Goal: Task Accomplishment & Management: Use online tool/utility

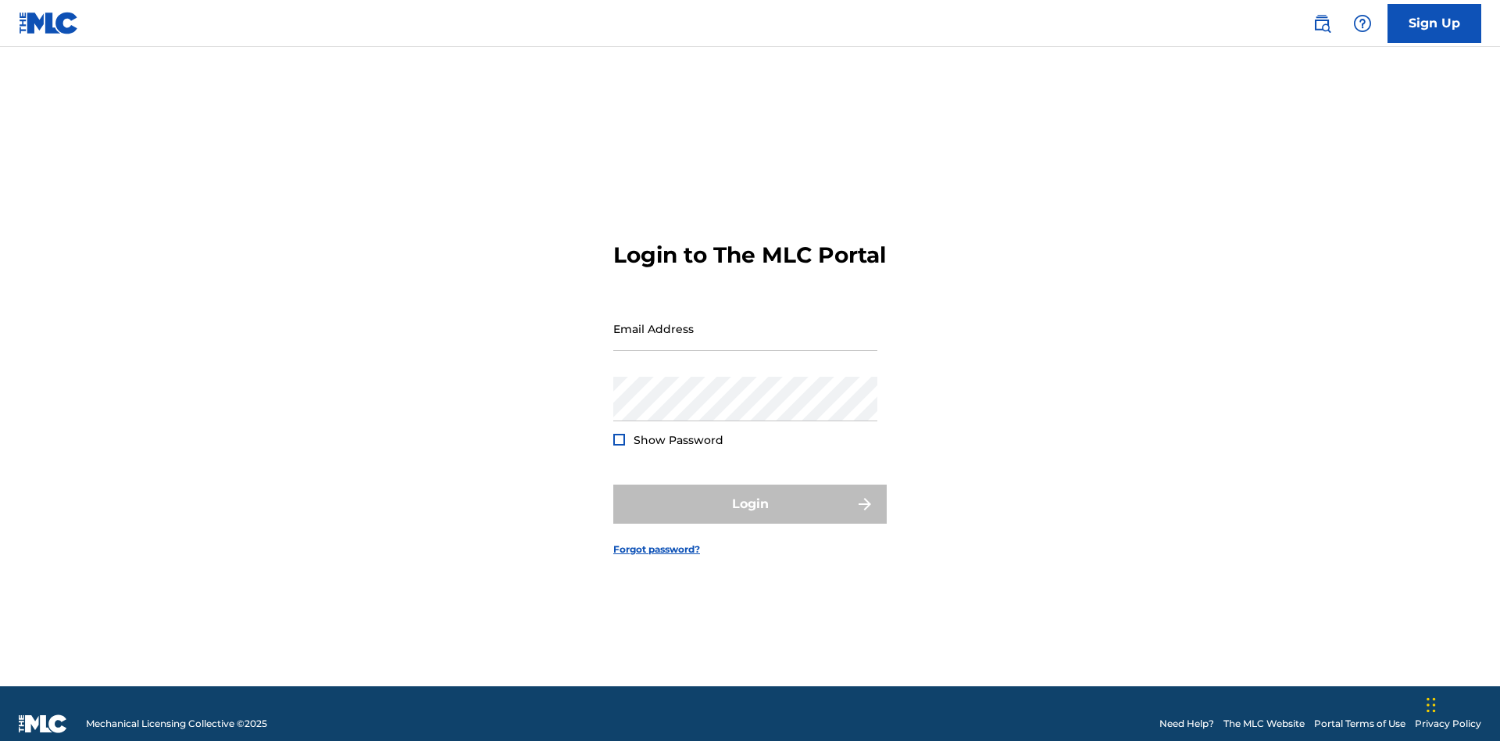
scroll to position [20, 0]
click at [745, 321] on input "Email Address" at bounding box center [745, 328] width 264 height 45
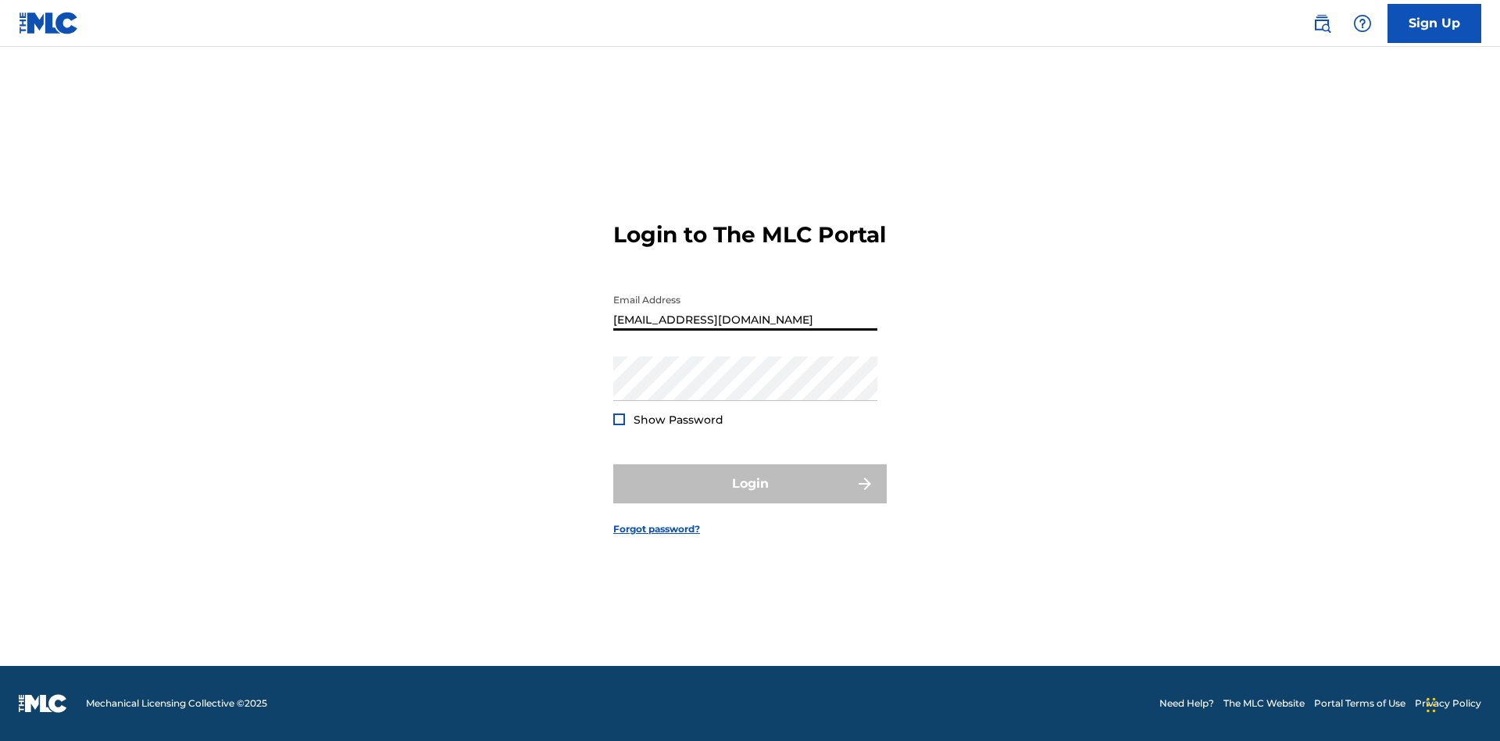
type input "[EMAIL_ADDRESS][DOMAIN_NAME]"
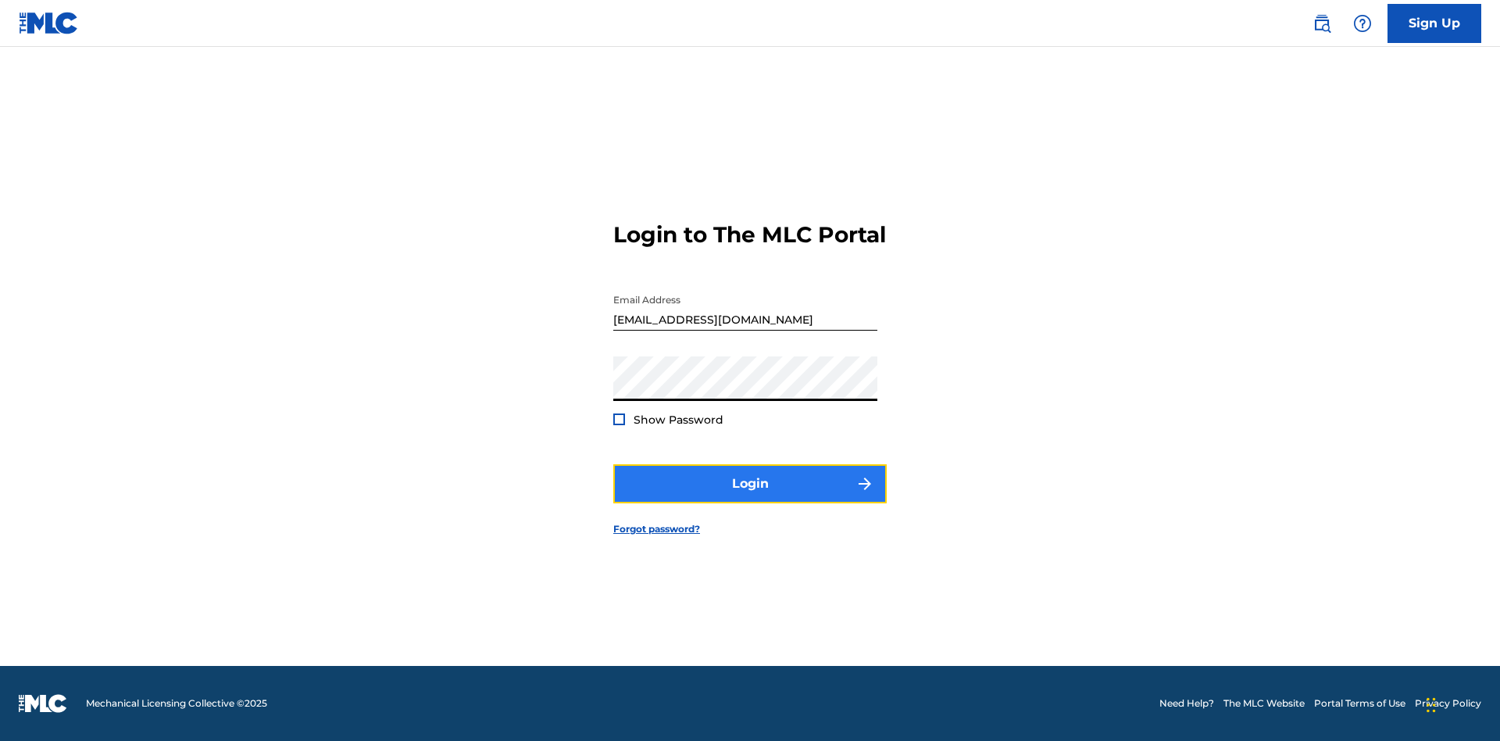
click at [750, 497] on button "Login" at bounding box center [749, 483] width 273 height 39
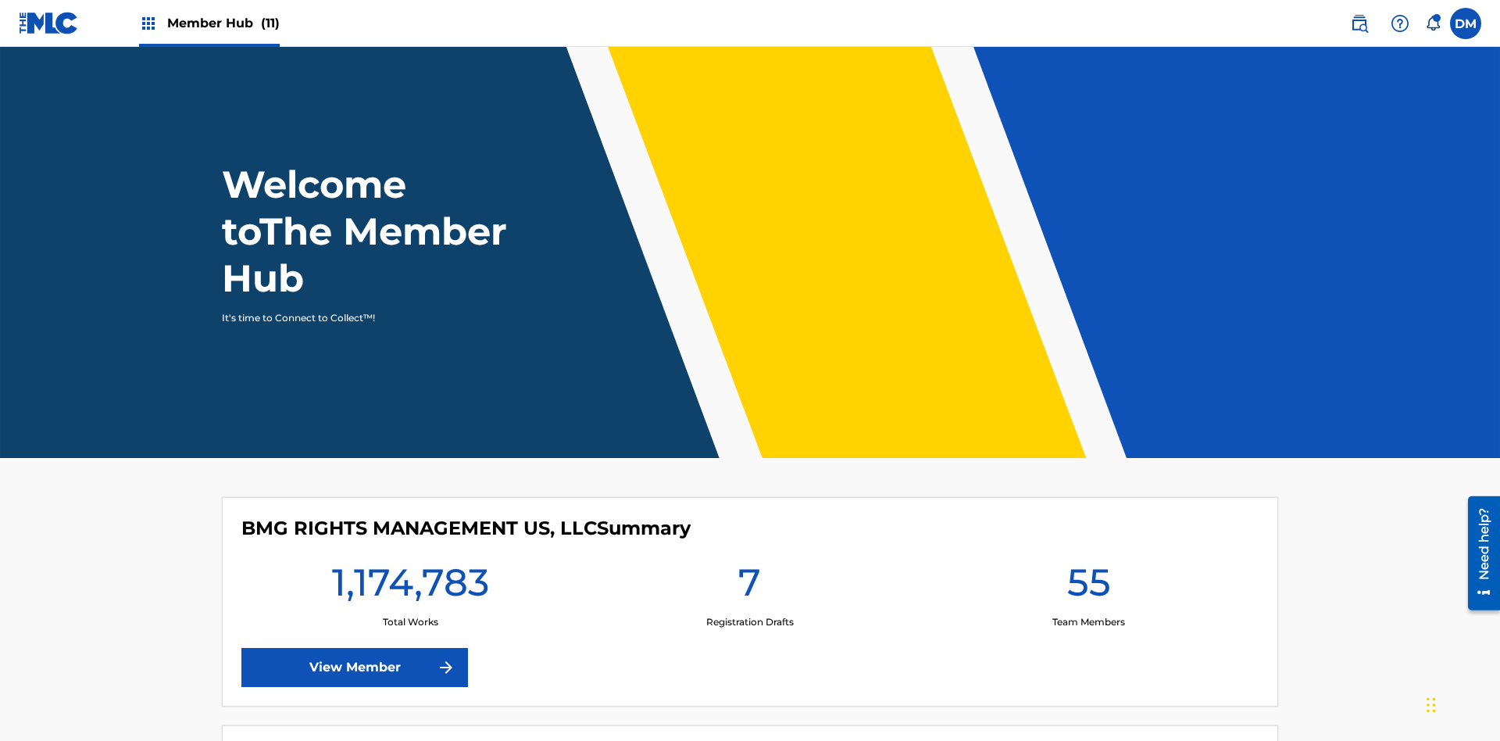
scroll to position [67, 0]
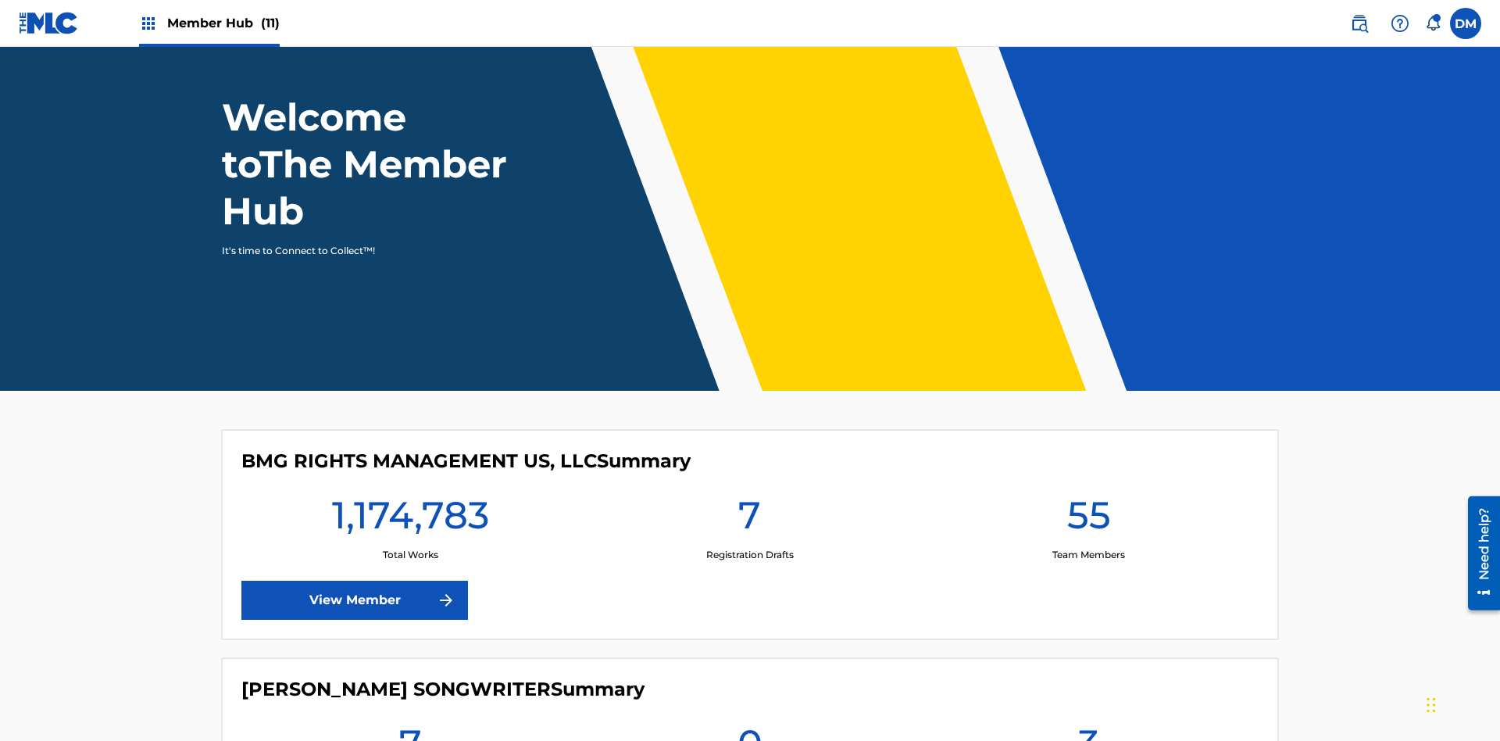
click at [209, 23] on span "Member Hub (11)" at bounding box center [223, 23] width 113 height 18
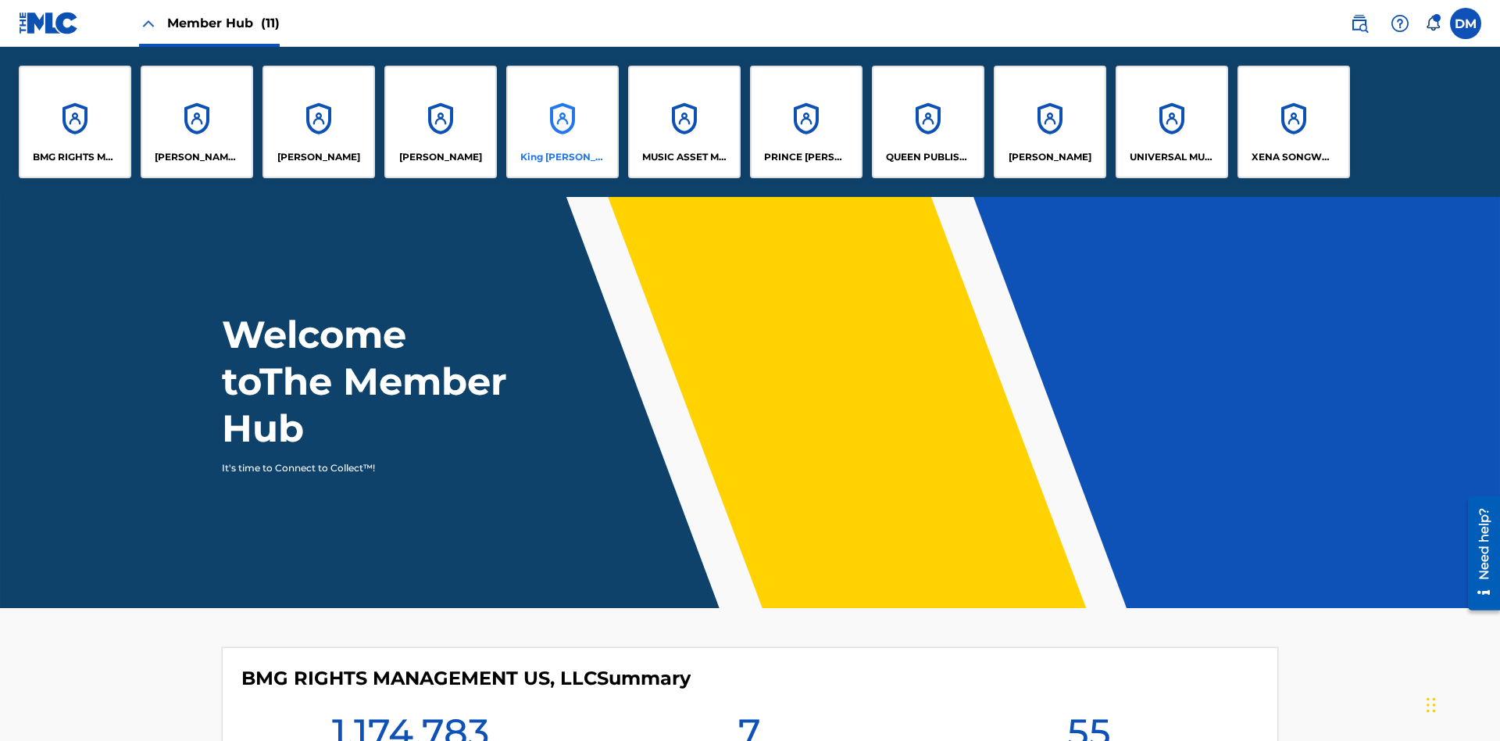
click at [562, 157] on p "King [PERSON_NAME]" at bounding box center [562, 157] width 85 height 14
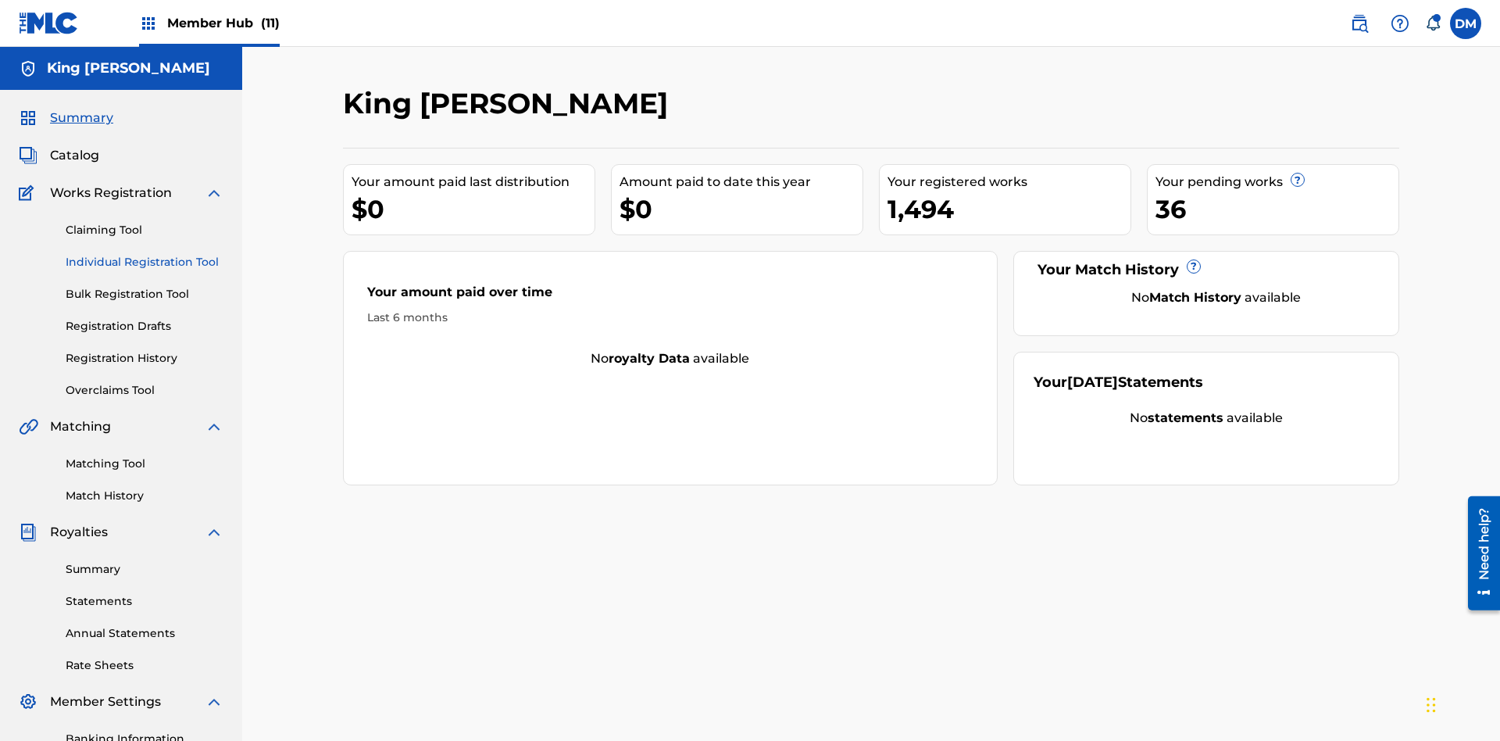
click at [145, 254] on link "Individual Registration Tool" at bounding box center [145, 262] width 158 height 16
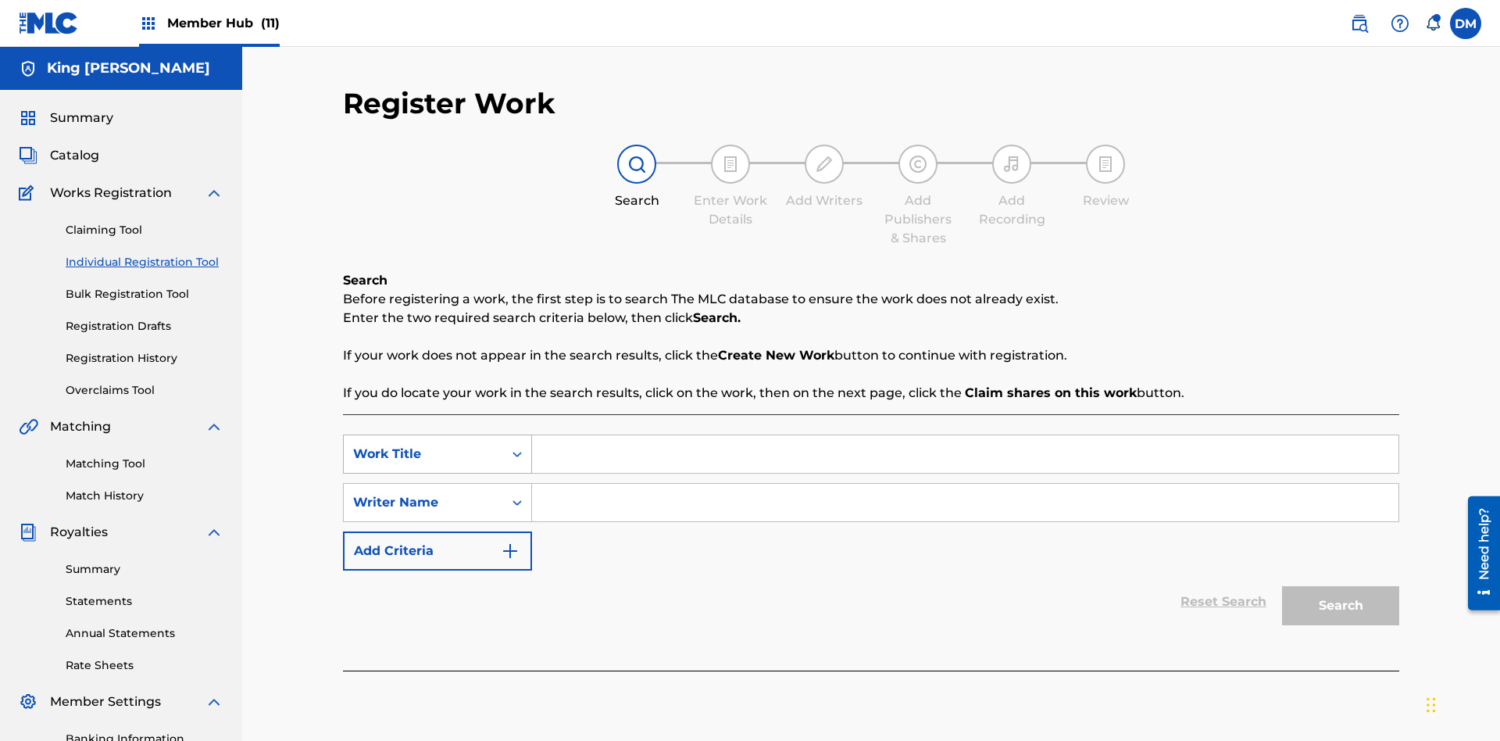
click at [424, 445] on div "Work Title" at bounding box center [423, 454] width 141 height 19
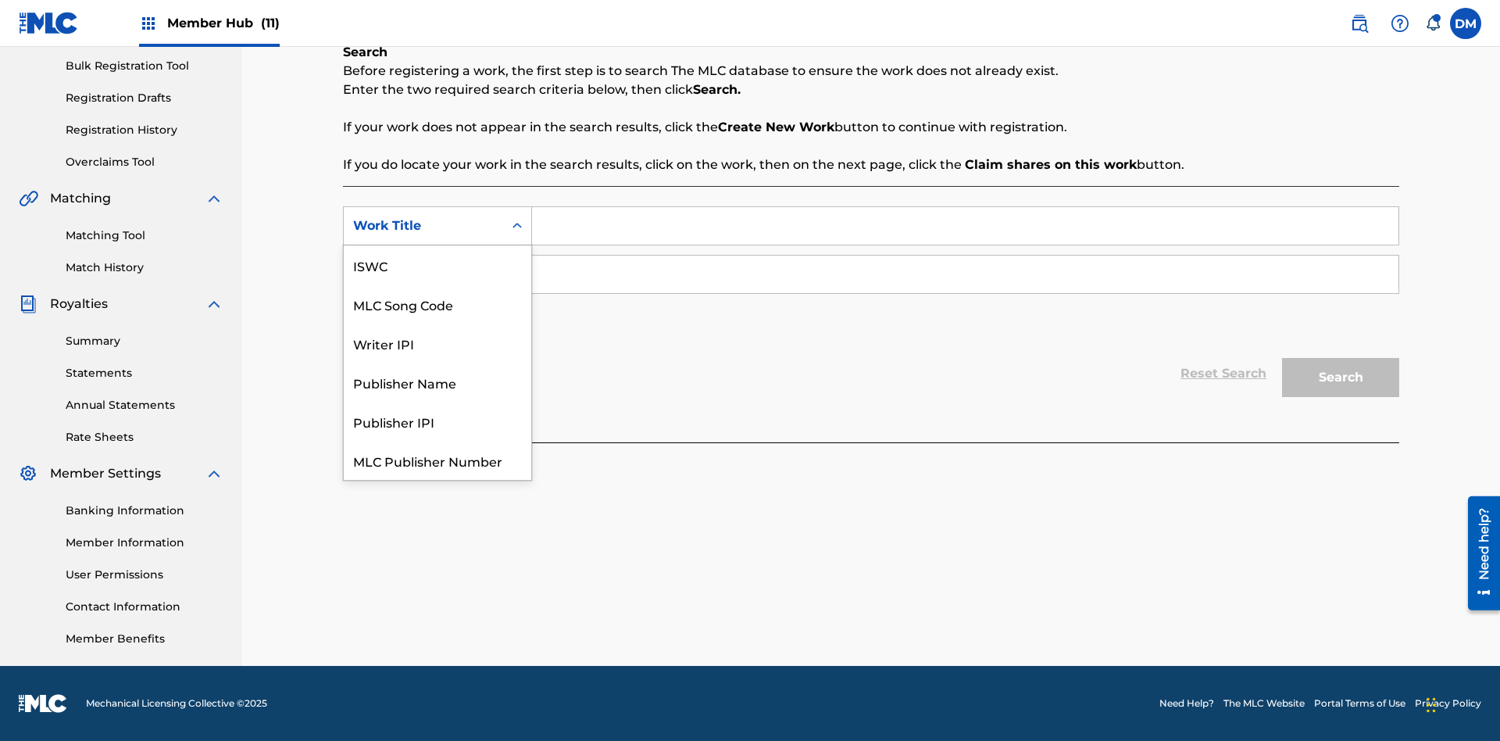
scroll to position [39, 0]
click at [438, 245] on div "ISWC" at bounding box center [438, 225] width 188 height 39
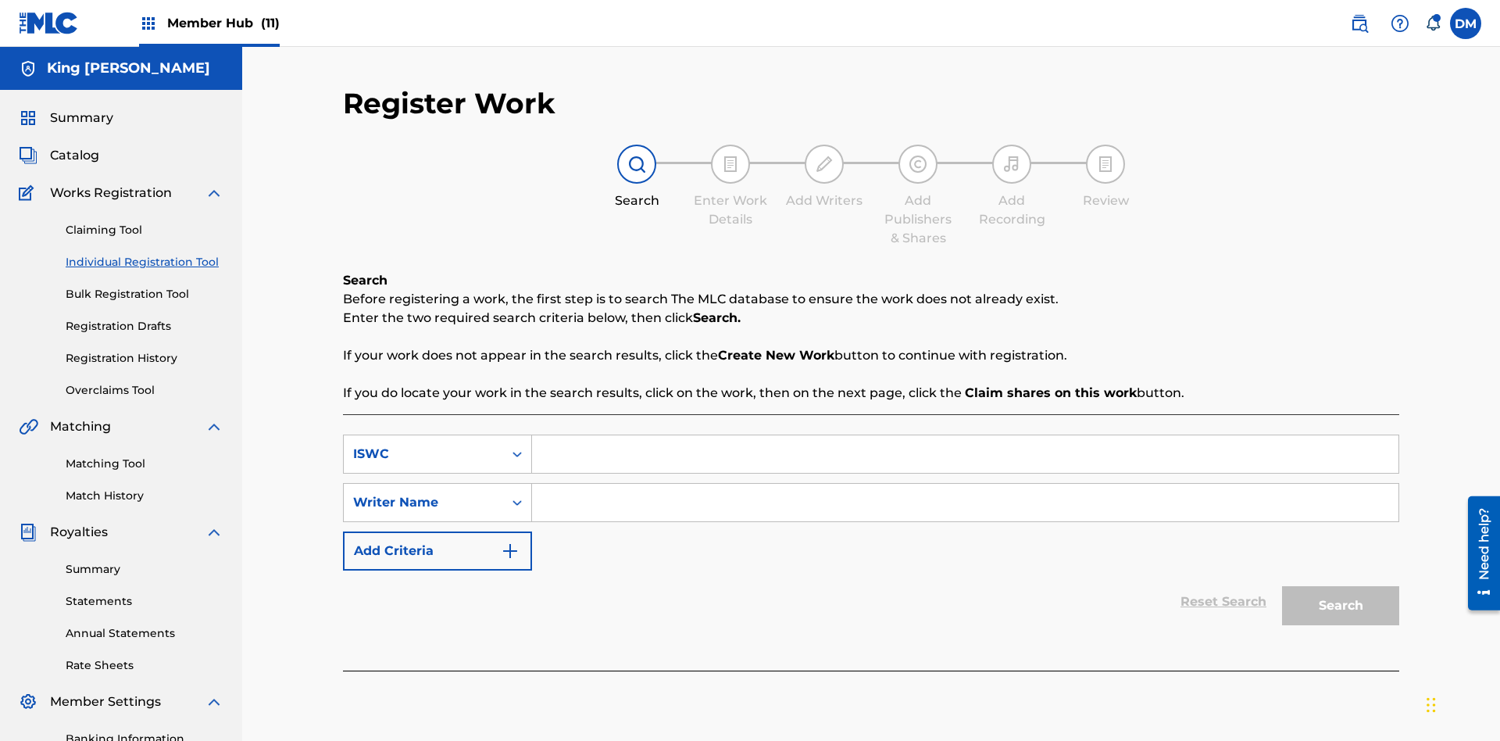
click at [965, 435] on input "Search Form" at bounding box center [965, 454] width 867 height 38
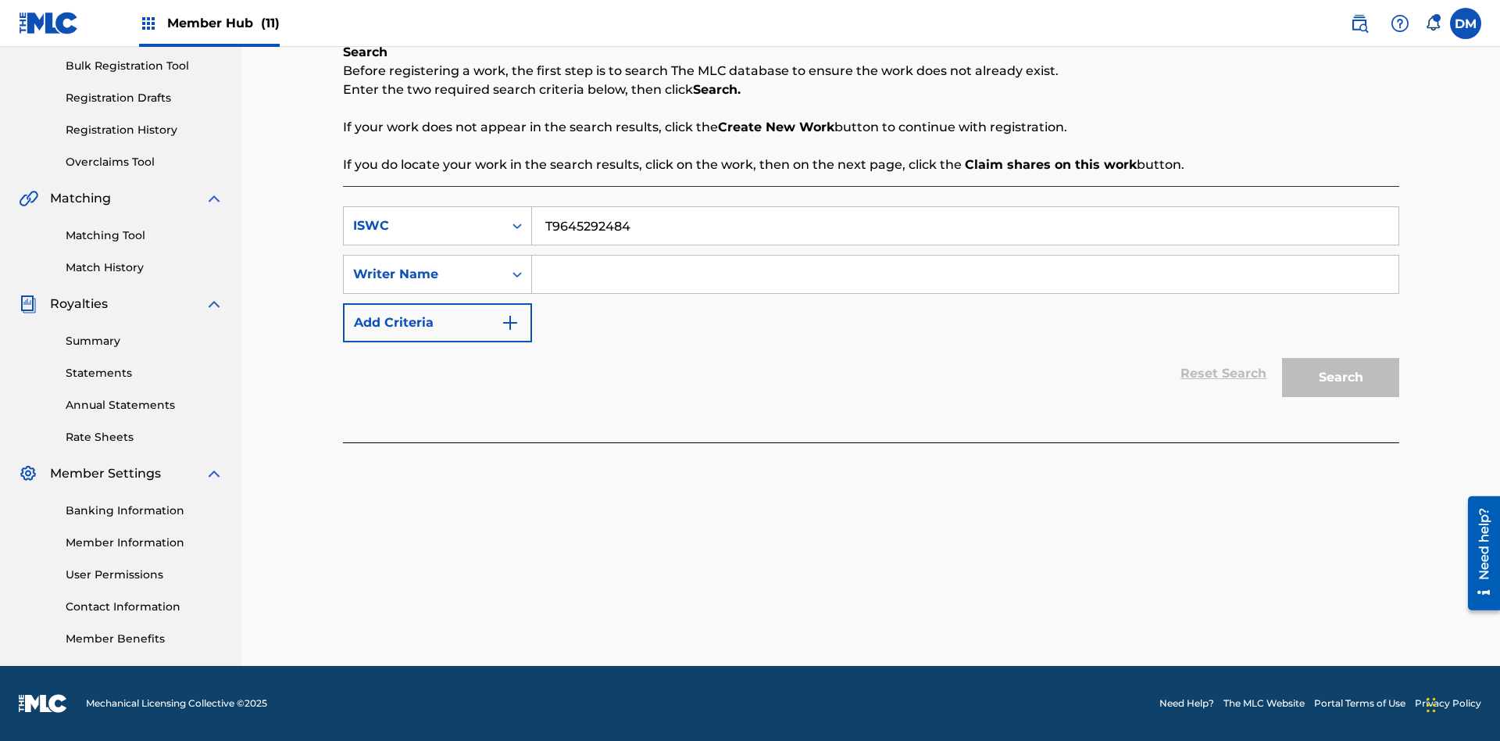
type input "T9645292484"
click at [965, 274] on input "Search Form" at bounding box center [965, 275] width 867 height 38
type input "[PERSON_NAME] [PERSON_NAME]"
click at [1341, 377] on button "Search" at bounding box center [1340, 377] width 117 height 39
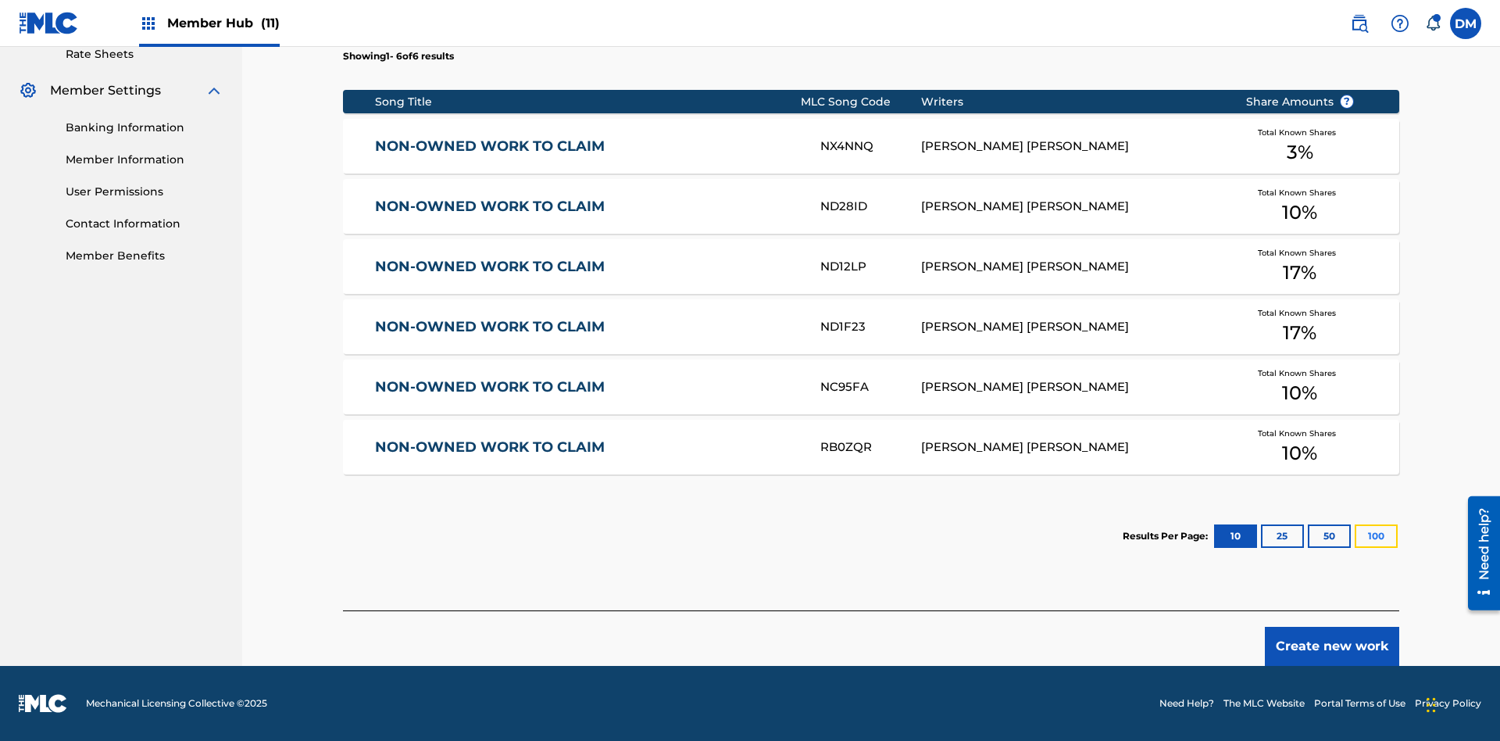
click at [1355, 536] on button "100" at bounding box center [1376, 535] width 43 height 23
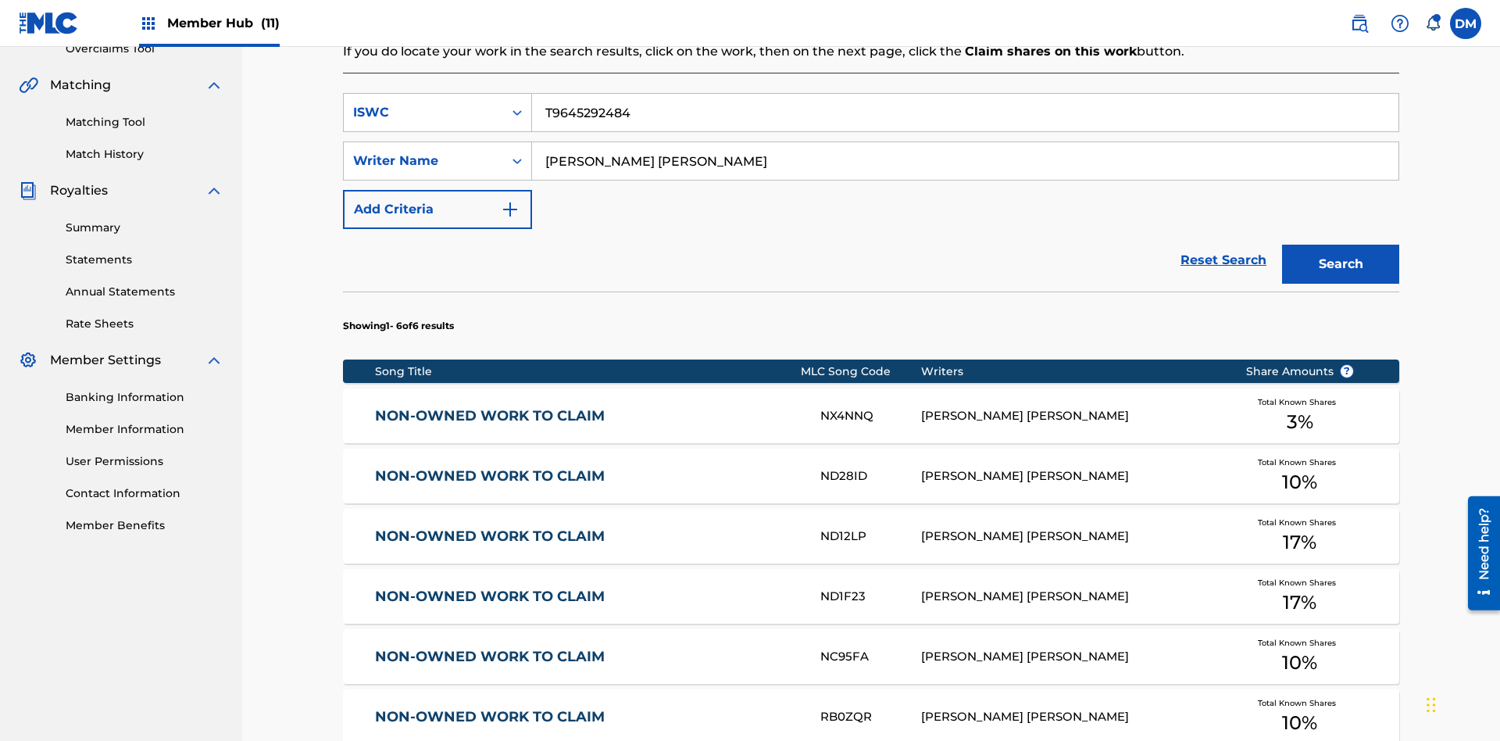
click at [965, 113] on input "T9645292484" at bounding box center [965, 113] width 867 height 38
click at [424, 103] on div "ISWC" at bounding box center [423, 112] width 141 height 19
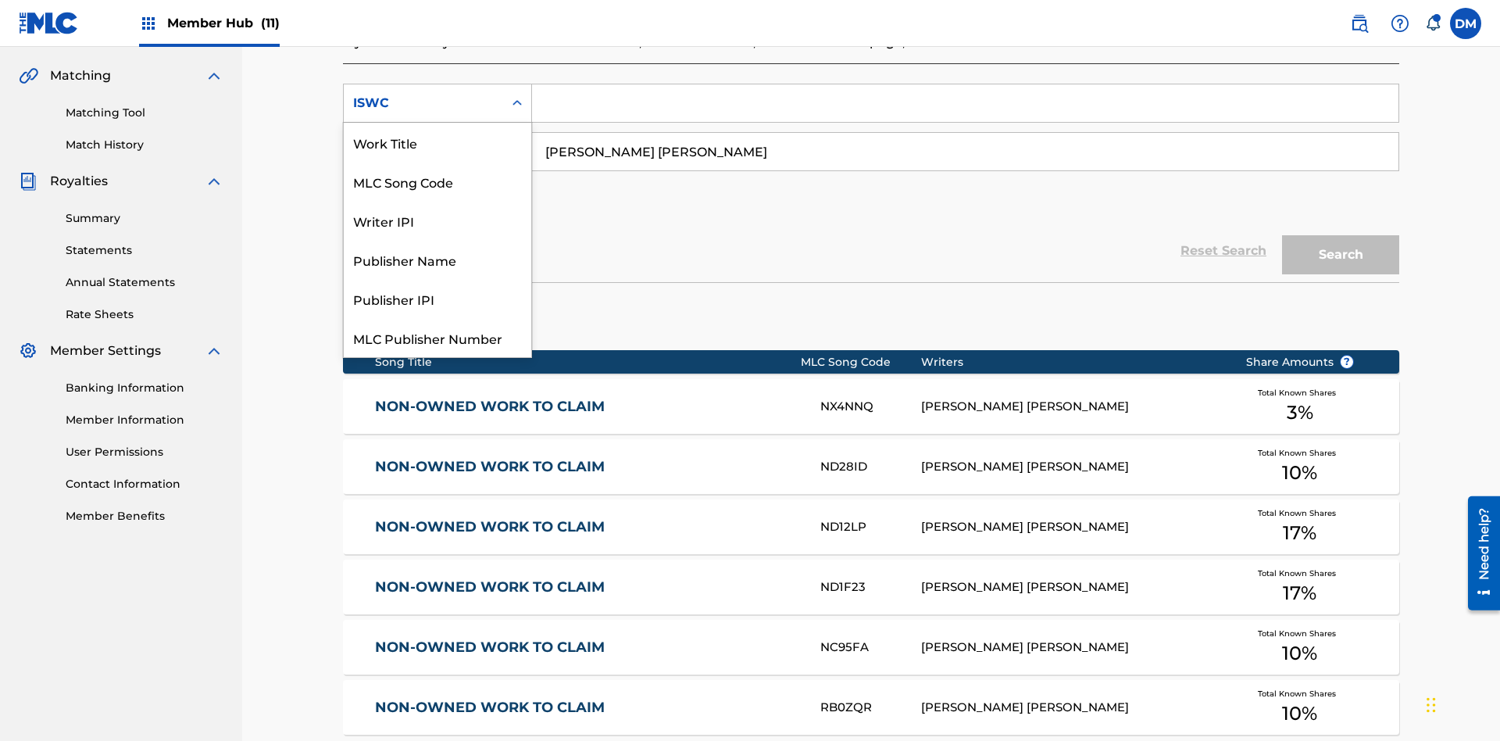
scroll to position [39, 0]
click at [438, 123] on div "Work Title" at bounding box center [438, 103] width 188 height 39
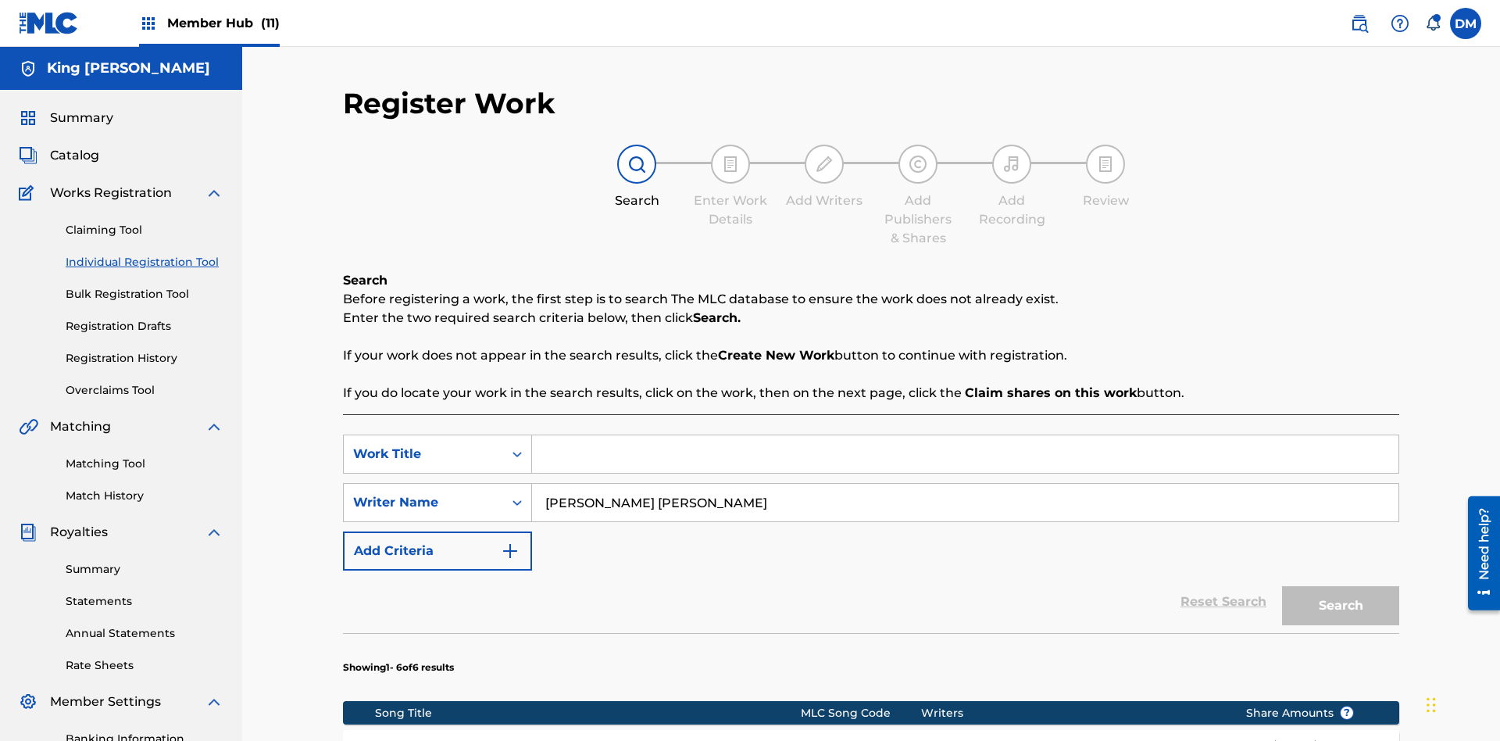
scroll to position [341, 0]
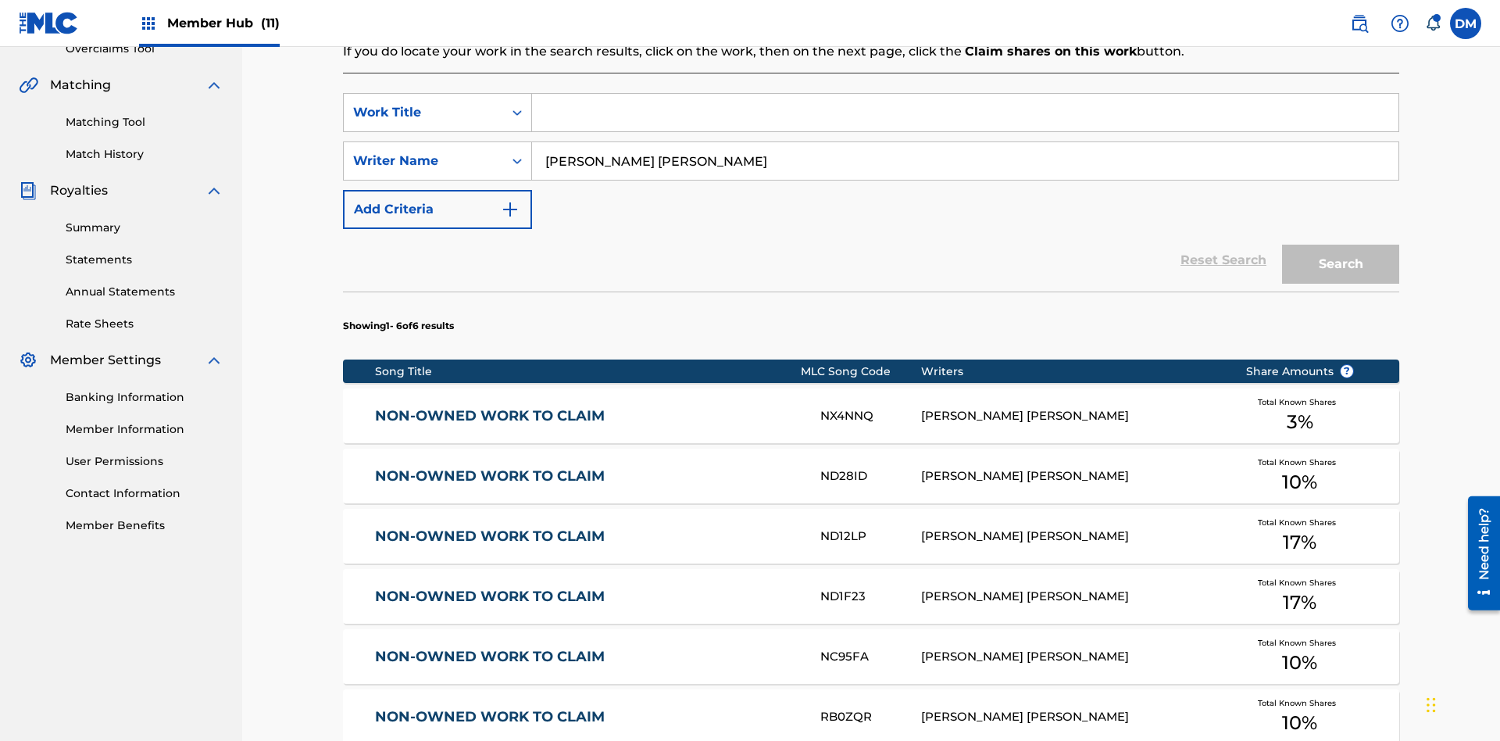
click at [965, 113] on input "Search Form" at bounding box center [965, 113] width 867 height 38
type input "NON-OWNED WORK TO CLAIM"
click at [1341, 245] on button "Search" at bounding box center [1340, 264] width 117 height 39
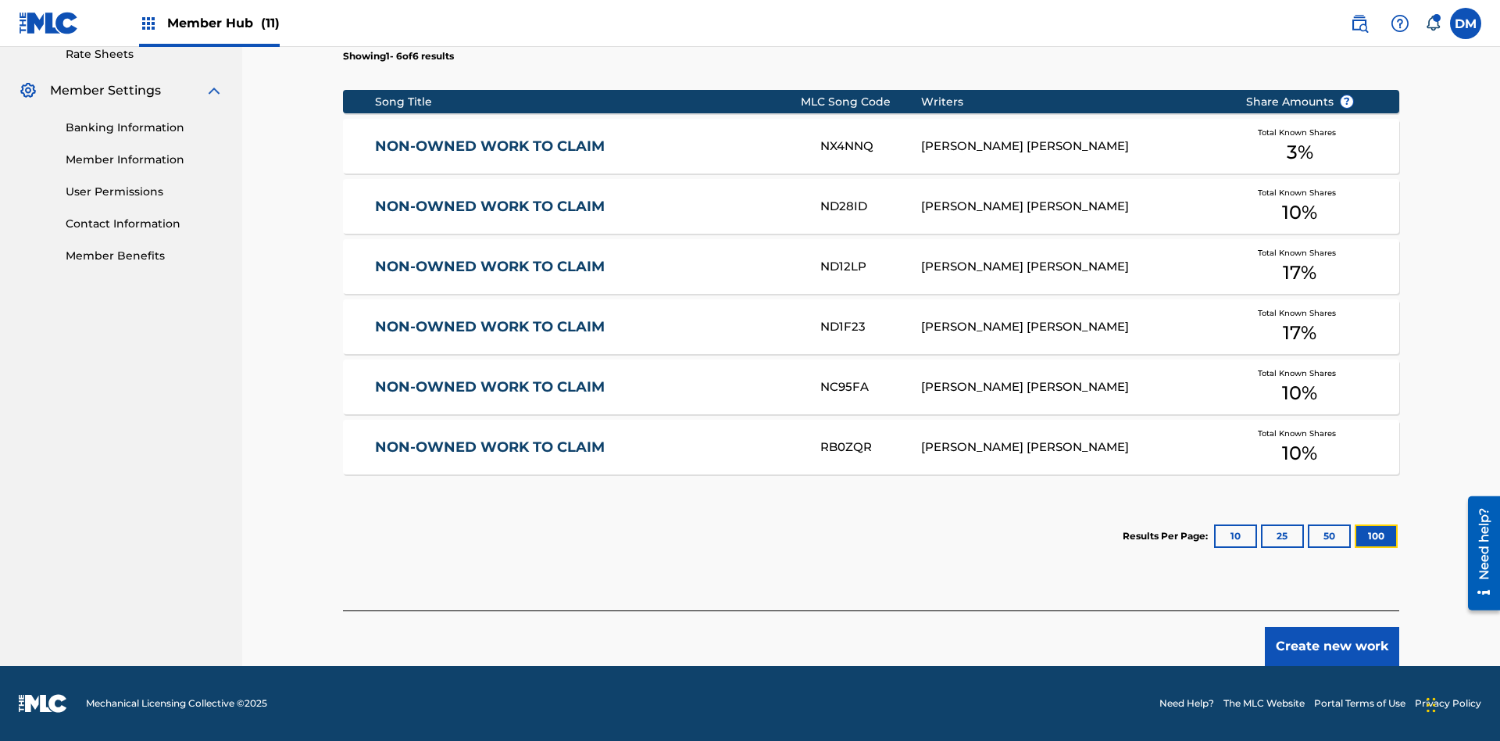
click at [1355, 536] on button "100" at bounding box center [1376, 535] width 43 height 23
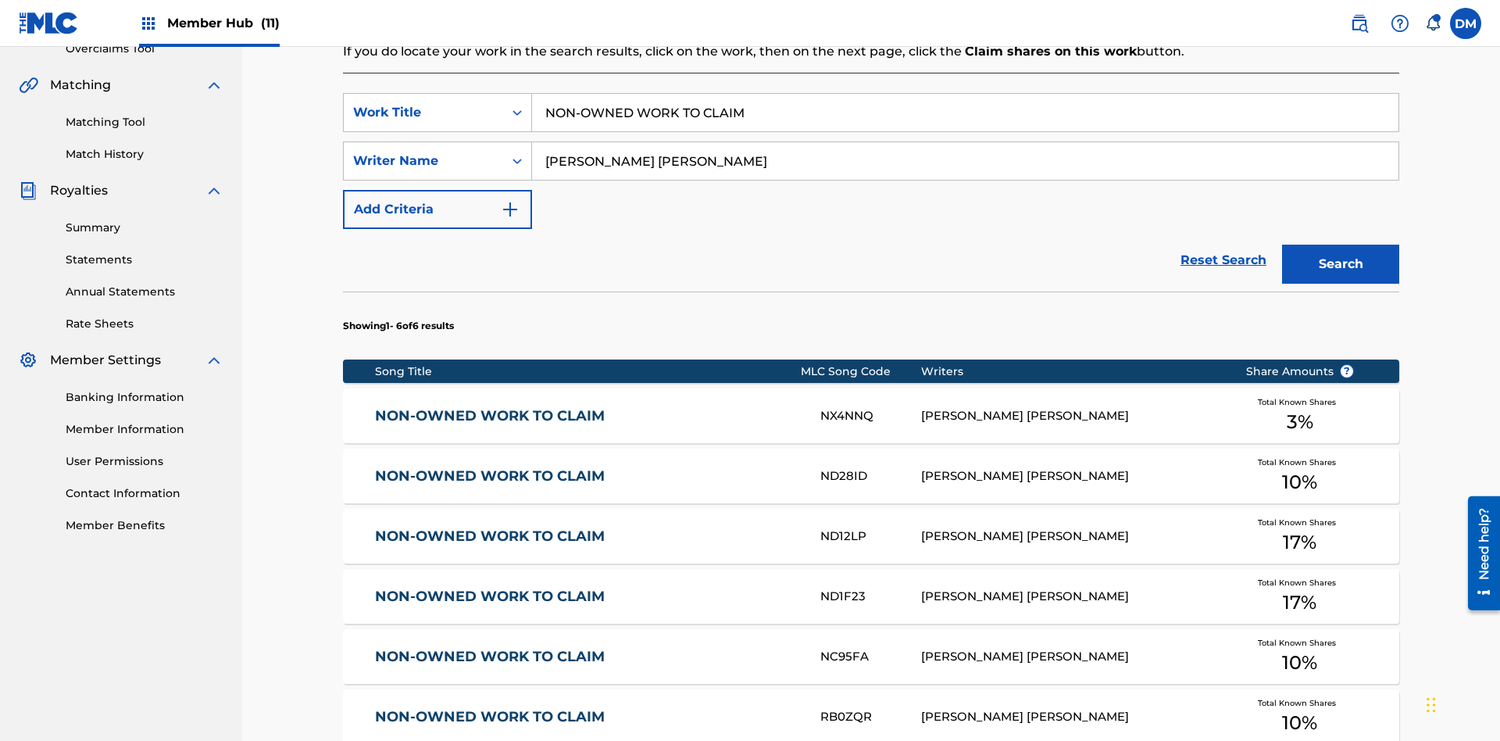
click at [965, 113] on input "NON-OWNED WORK TO CLAIM" at bounding box center [965, 113] width 867 height 38
click at [424, 103] on div "Work Title" at bounding box center [423, 112] width 141 height 19
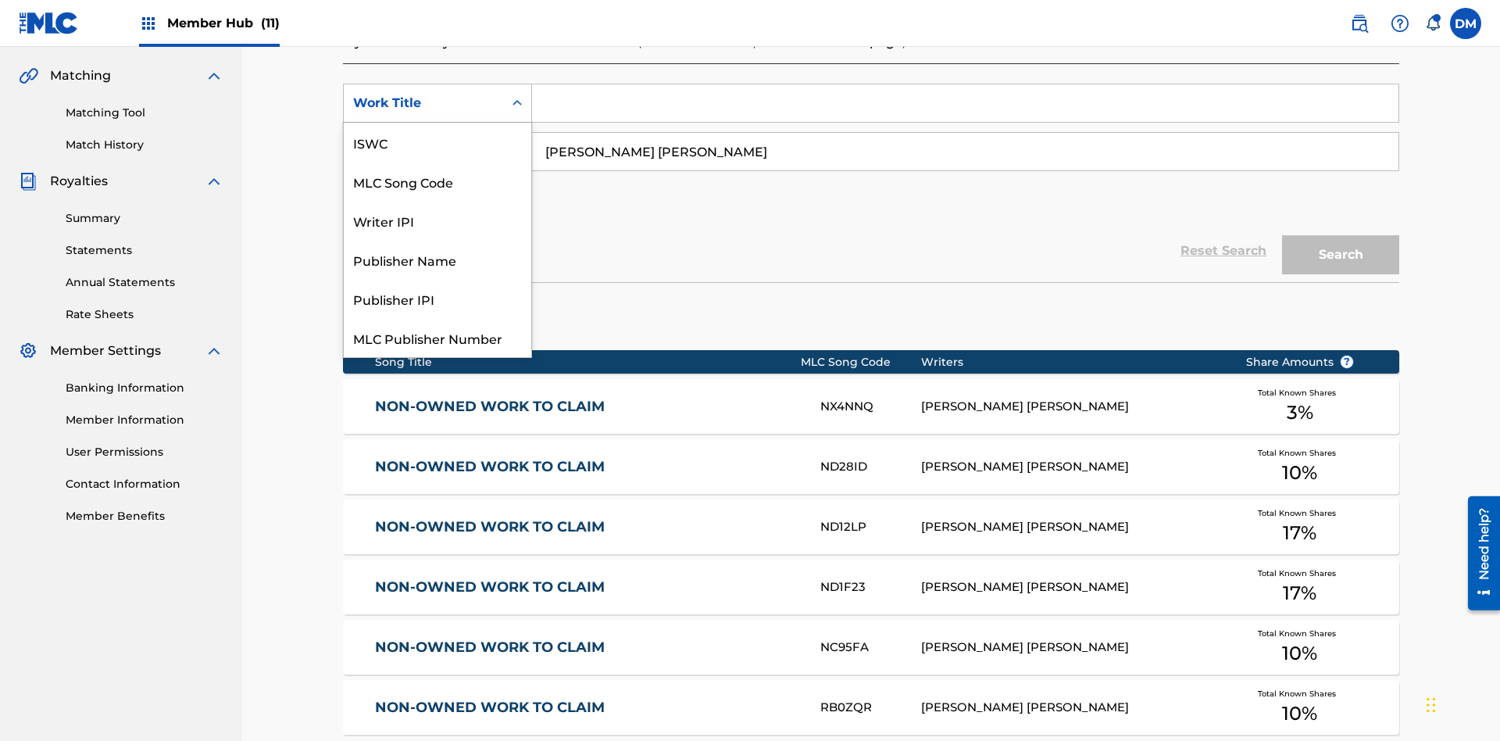
scroll to position [39, 0]
click at [438, 142] on div "MLC Song Code" at bounding box center [438, 142] width 188 height 39
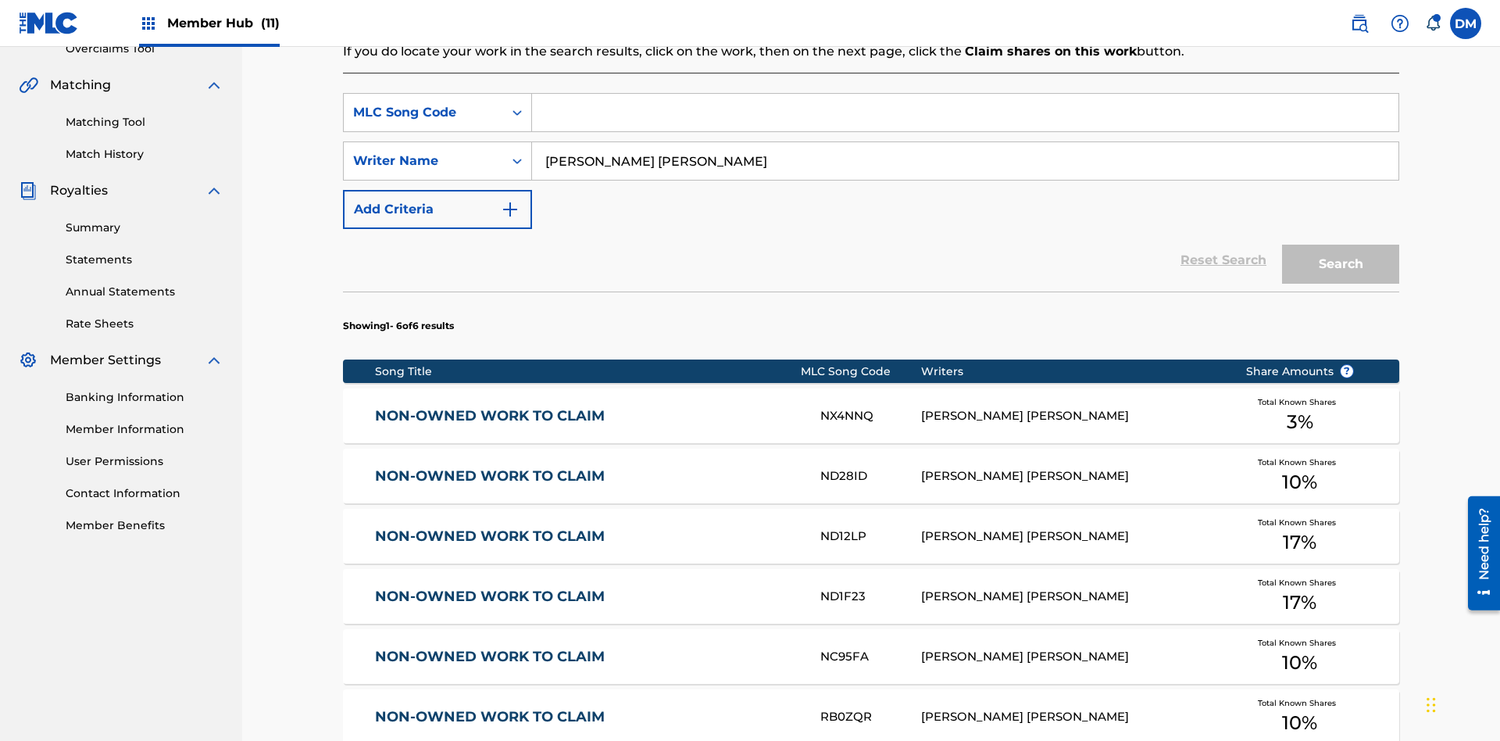
click at [965, 113] on input "Search Form" at bounding box center [965, 113] width 867 height 38
type input "RB0ZQR"
click at [1341, 245] on button "Search" at bounding box center [1340, 264] width 117 height 39
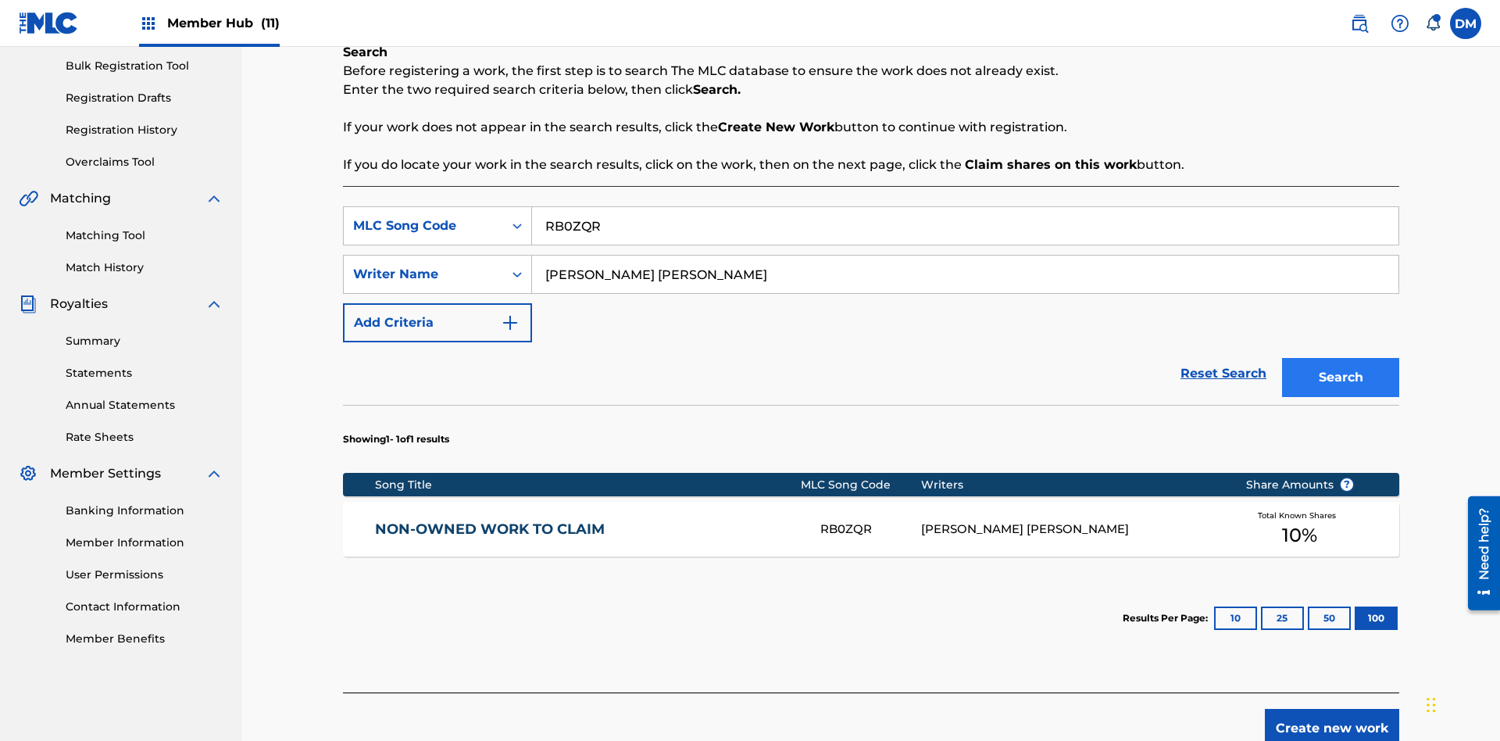
scroll to position [310, 0]
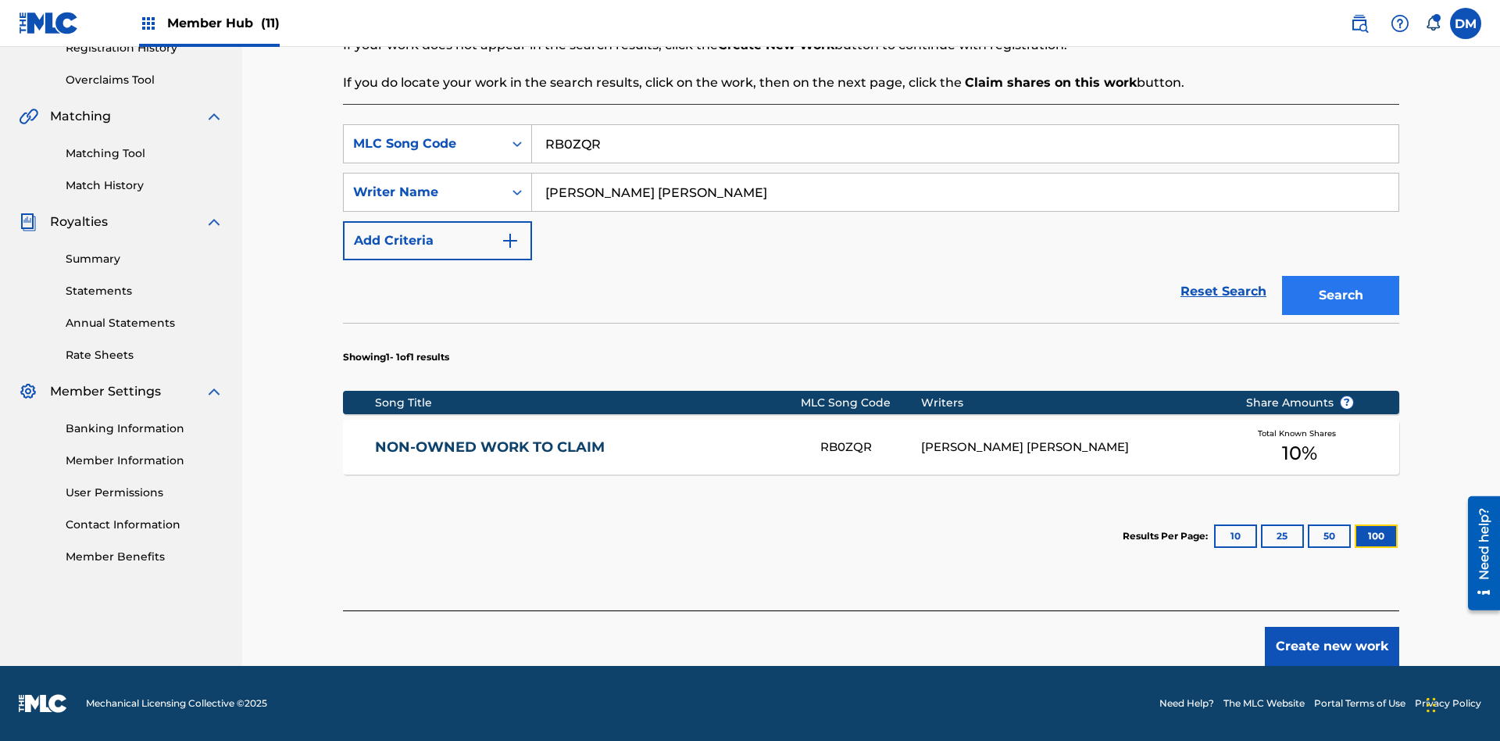
click at [1355, 536] on button "100" at bounding box center [1376, 535] width 43 height 23
click at [965, 144] on input "RB0ZQR" at bounding box center [965, 144] width 867 height 38
click at [424, 144] on div "MLC Song Code" at bounding box center [423, 143] width 141 height 19
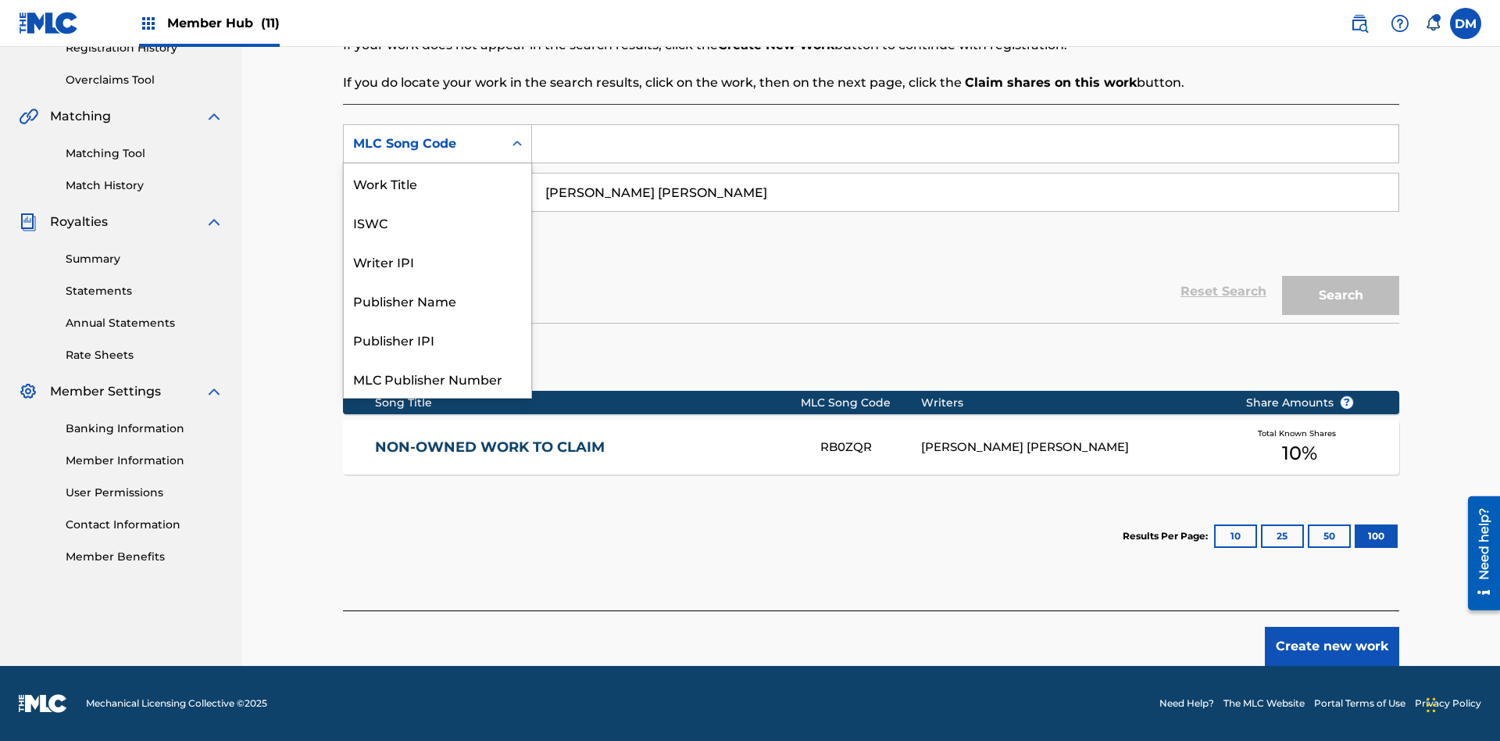
click at [438, 241] on div "Writer IPI" at bounding box center [438, 260] width 188 height 39
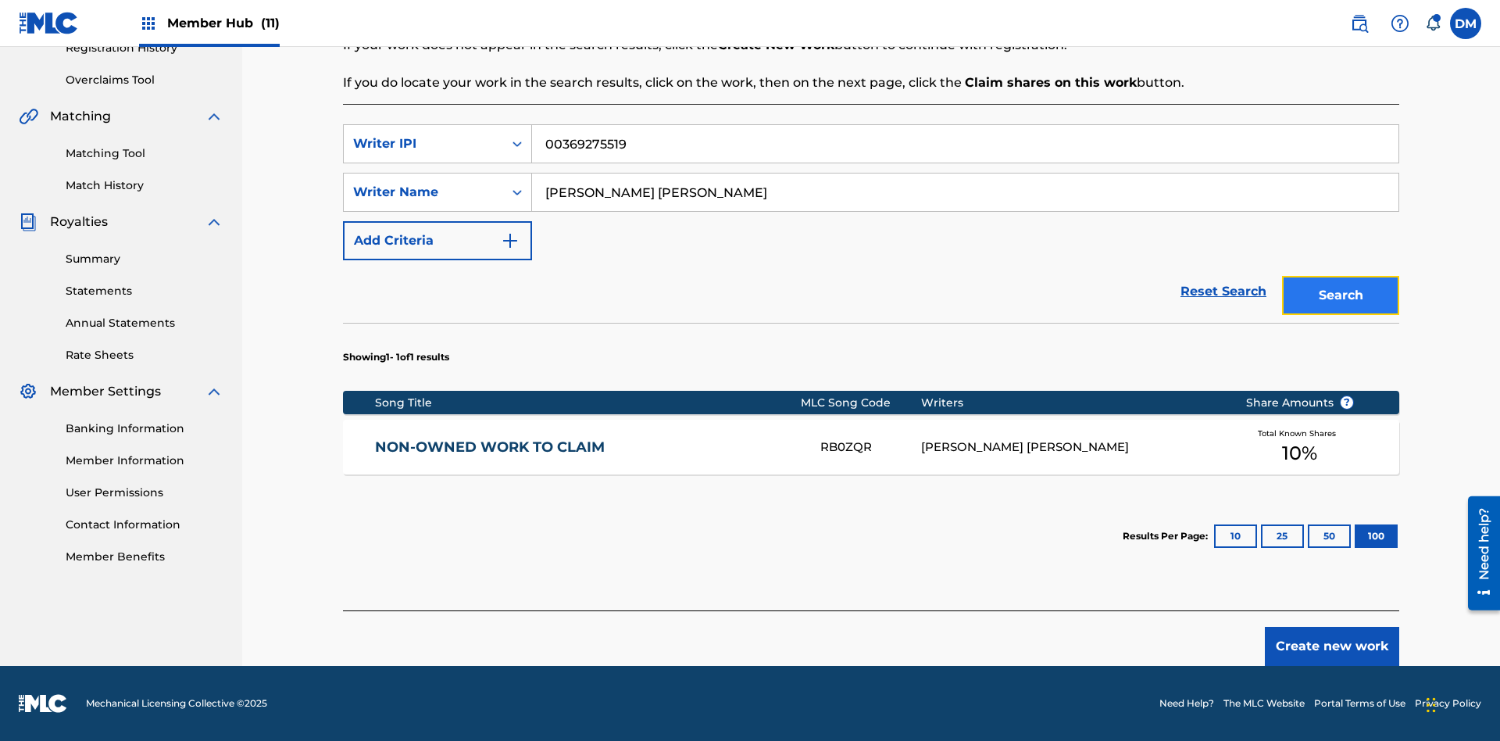
click at [1341, 295] on button "Search" at bounding box center [1340, 295] width 117 height 39
click at [965, 125] on input "00369275519" at bounding box center [965, 144] width 867 height 38
click at [424, 134] on div "Writer IPI" at bounding box center [423, 143] width 141 height 19
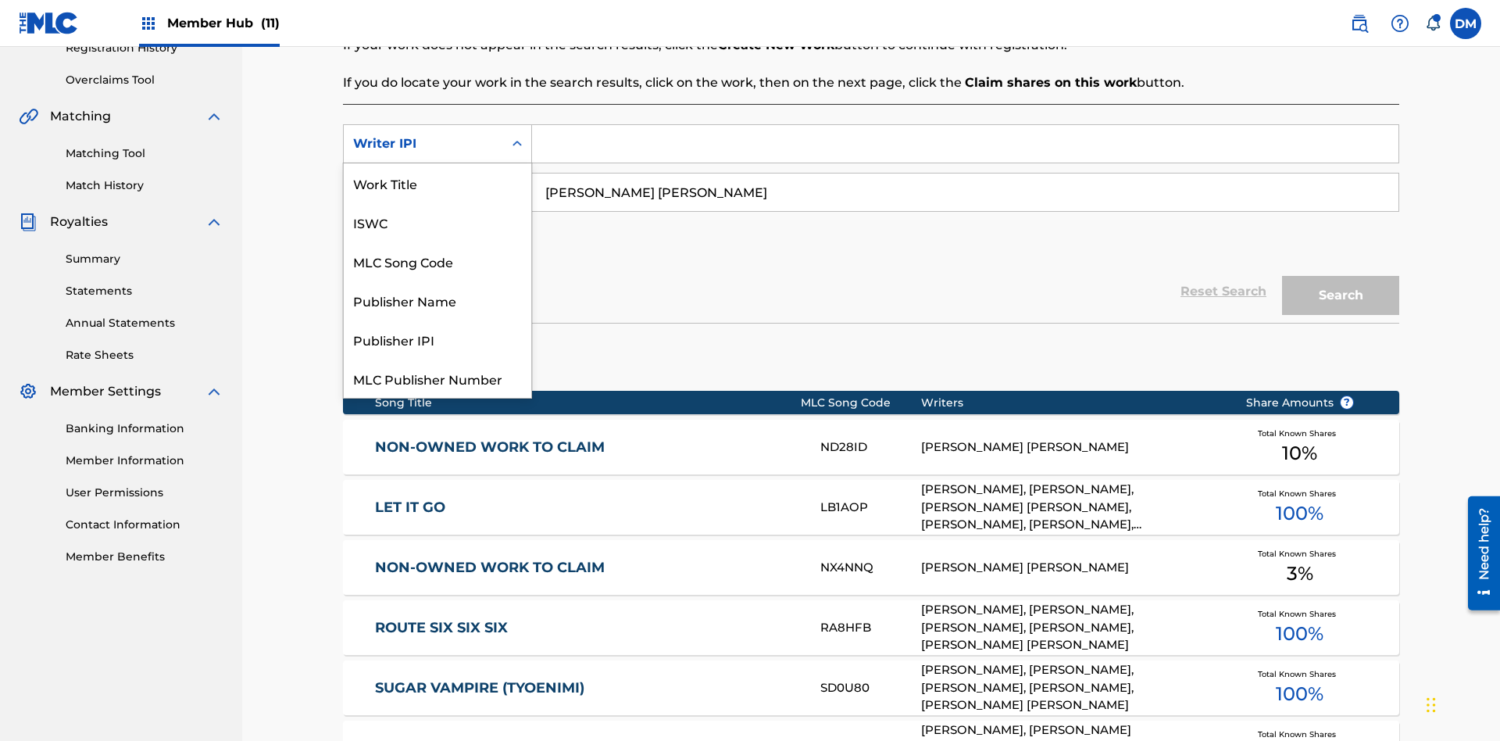
click at [438, 281] on div "Publisher Name" at bounding box center [438, 300] width 188 height 39
click at [1341, 276] on button "Search" at bounding box center [1340, 295] width 117 height 39
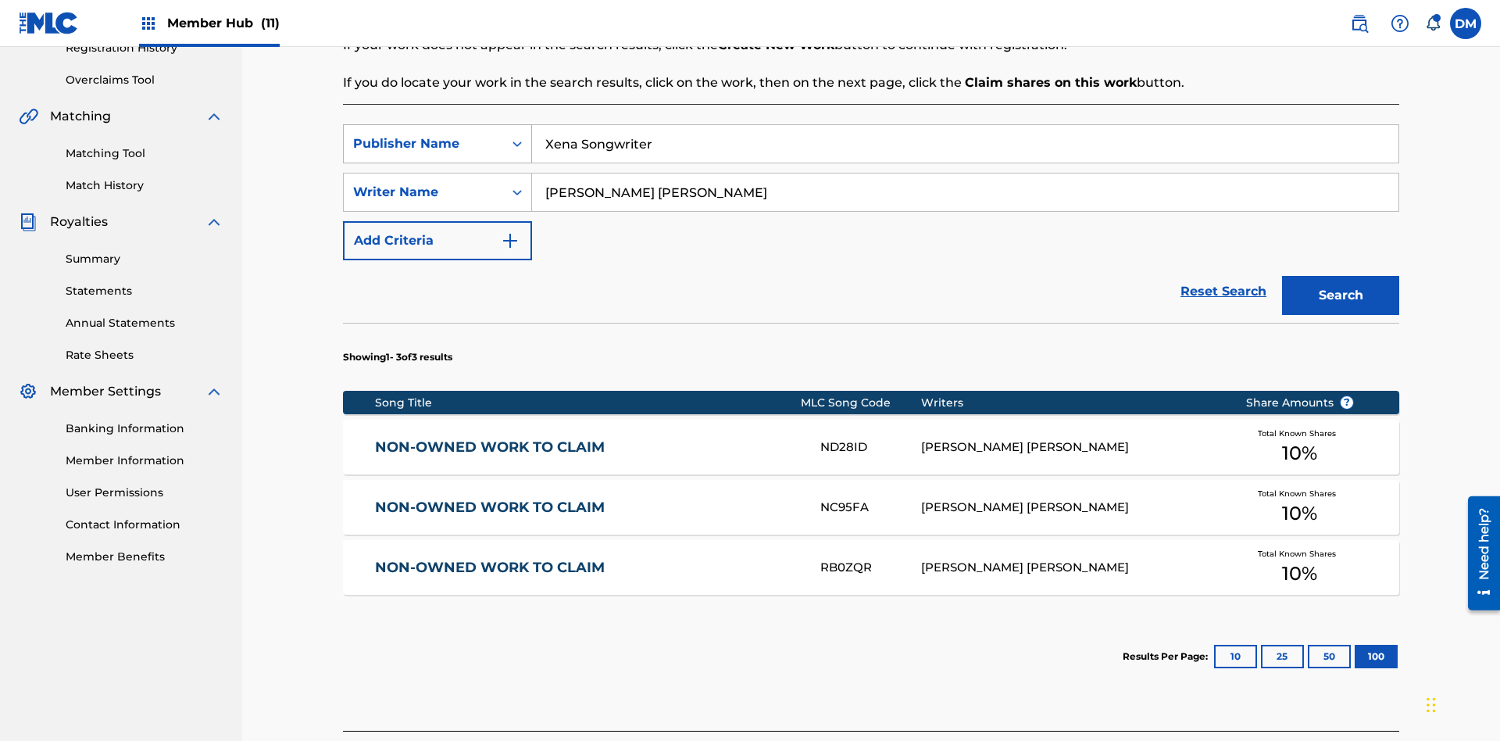
click at [965, 125] on input "Xena Songwriter" at bounding box center [965, 144] width 867 height 38
click at [424, 134] on div "Publisher Name" at bounding box center [423, 143] width 141 height 19
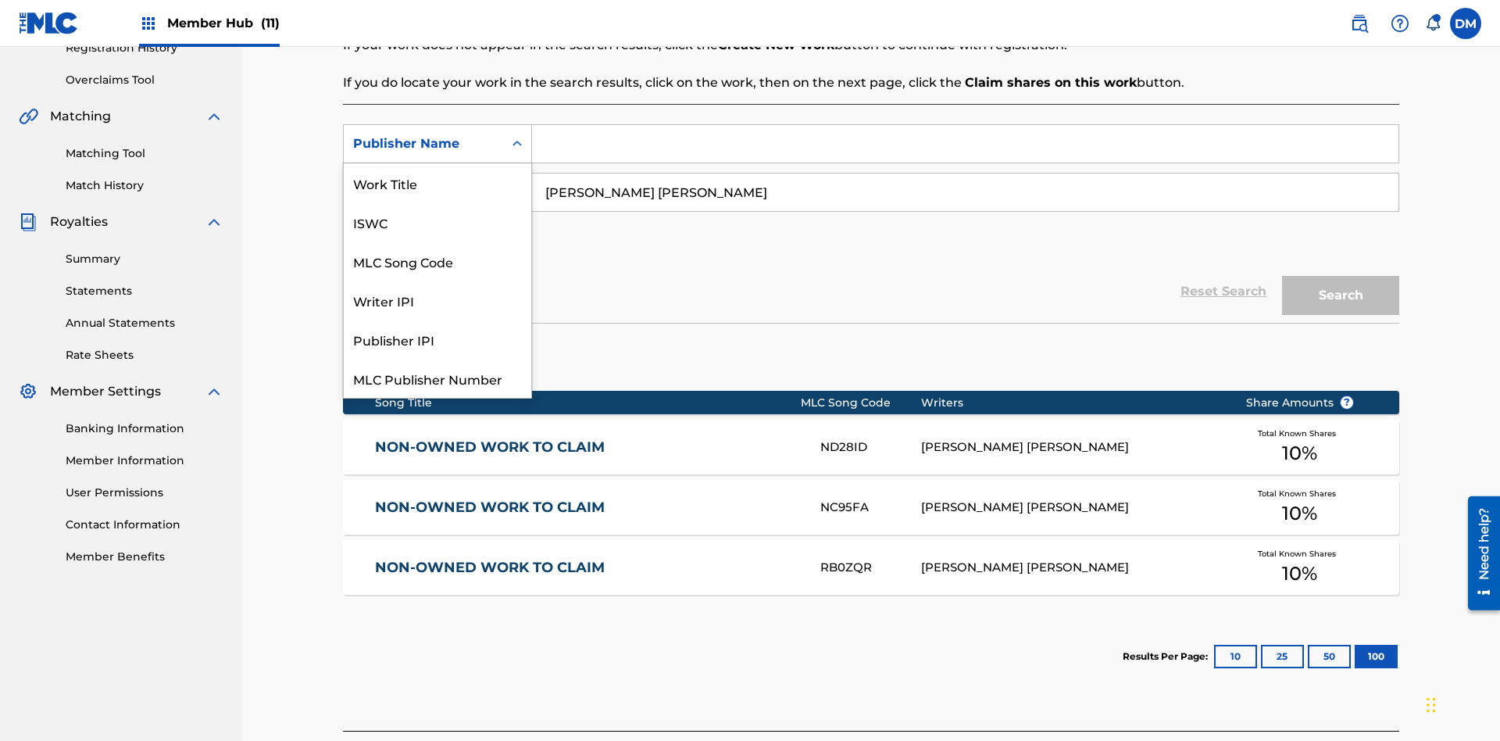
click at [438, 320] on div "Publisher IPI" at bounding box center [438, 339] width 188 height 39
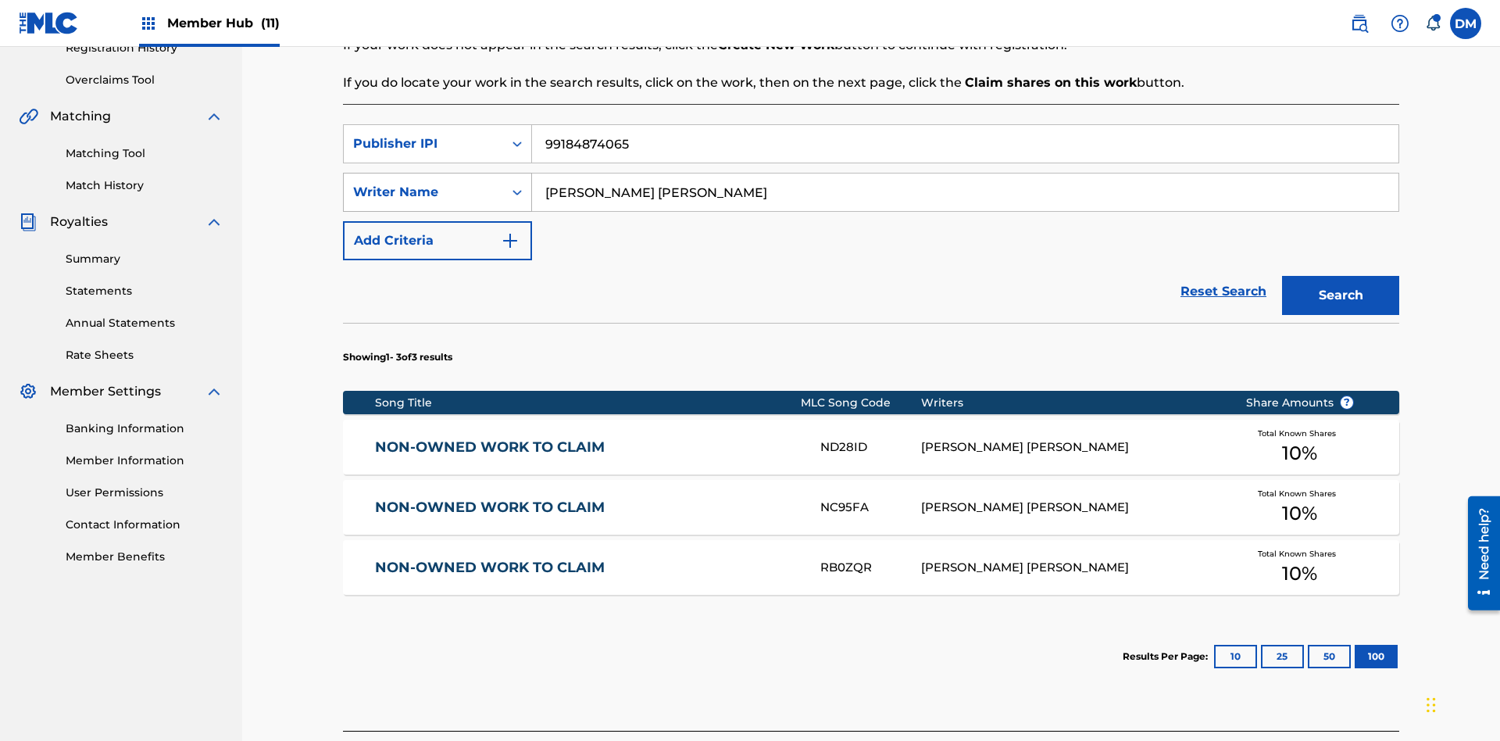
type input "99184874065"
click at [1341, 276] on button "Search" at bounding box center [1340, 295] width 117 height 39
click at [965, 173] on input "[PERSON_NAME] [PERSON_NAME]" at bounding box center [965, 192] width 867 height 38
click at [424, 183] on div "Writer Name" at bounding box center [423, 192] width 141 height 19
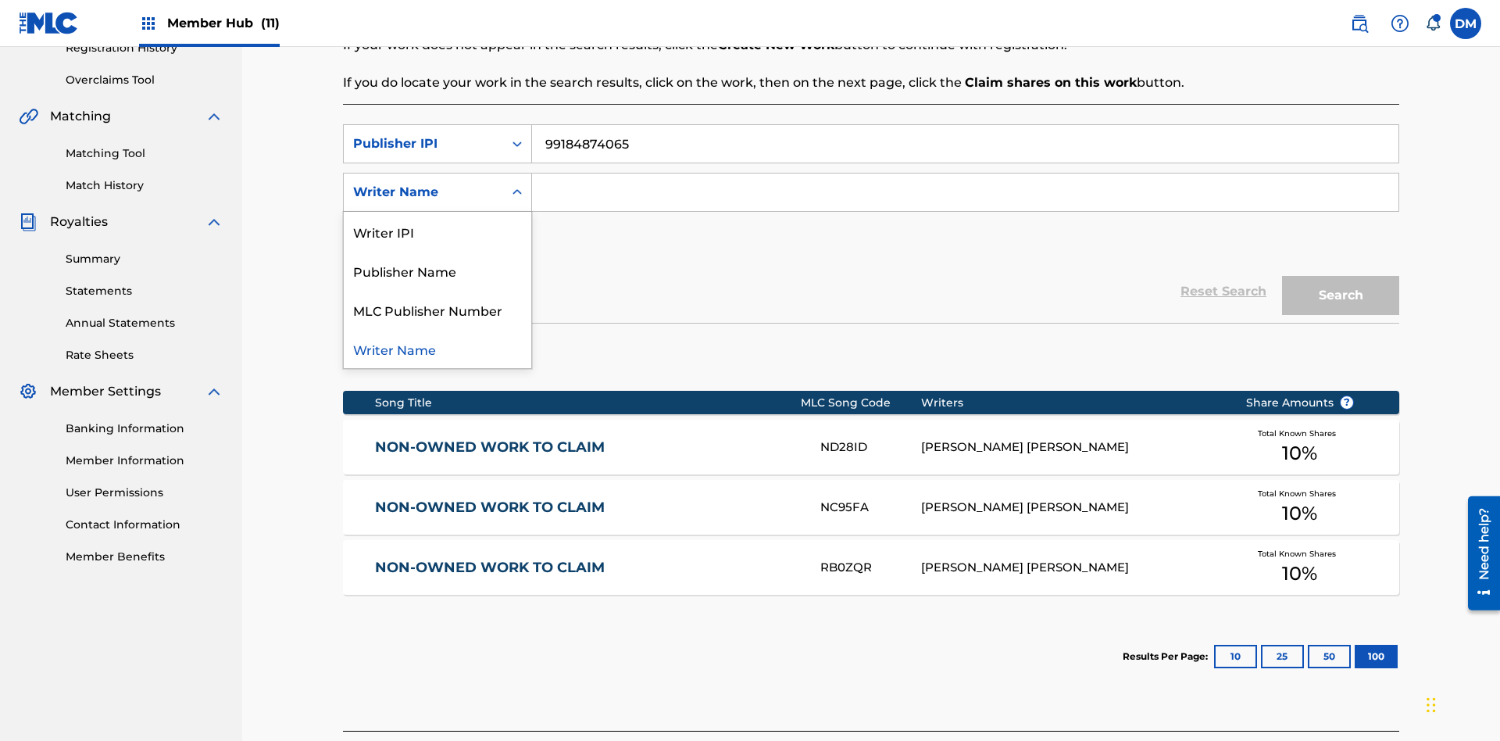
scroll to position [399, 0]
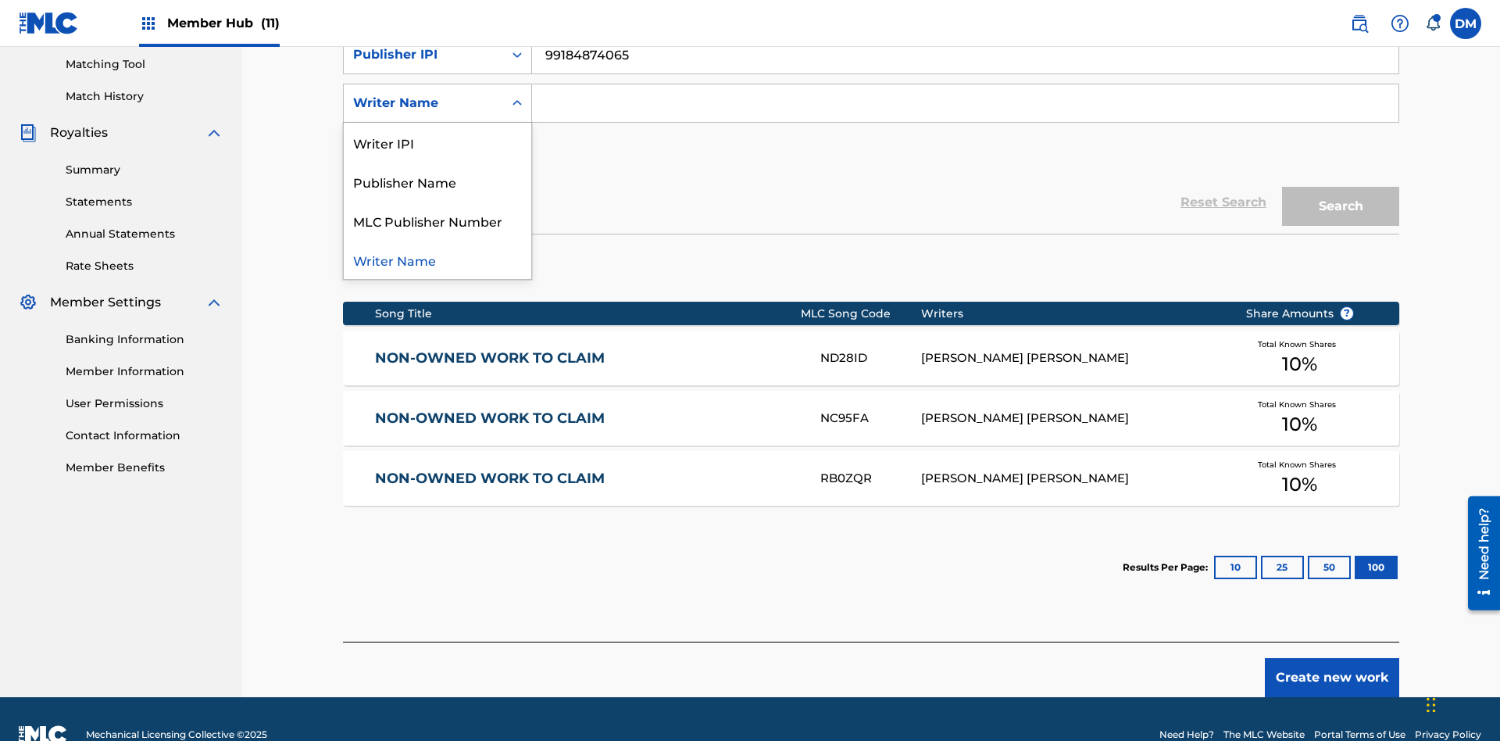
click at [438, 220] on div "MLC Publisher Number" at bounding box center [438, 220] width 188 height 39
click at [1341, 187] on button "Search" at bounding box center [1340, 206] width 117 height 39
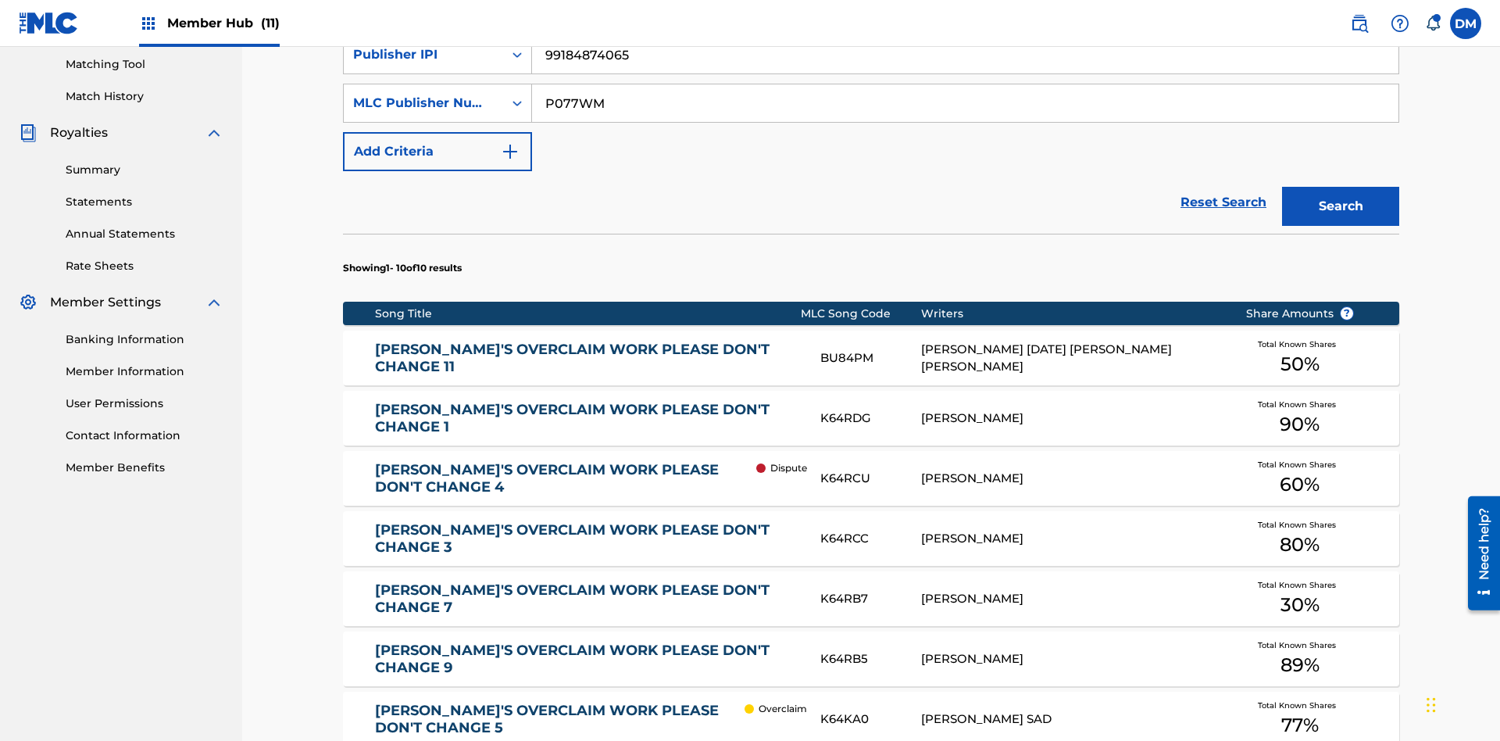
click at [965, 73] on input "99184874065" at bounding box center [965, 55] width 867 height 38
click at [965, 113] on input "P077WM" at bounding box center [965, 103] width 867 height 38
click at [424, 64] on div "Publisher IPI" at bounding box center [423, 54] width 141 height 19
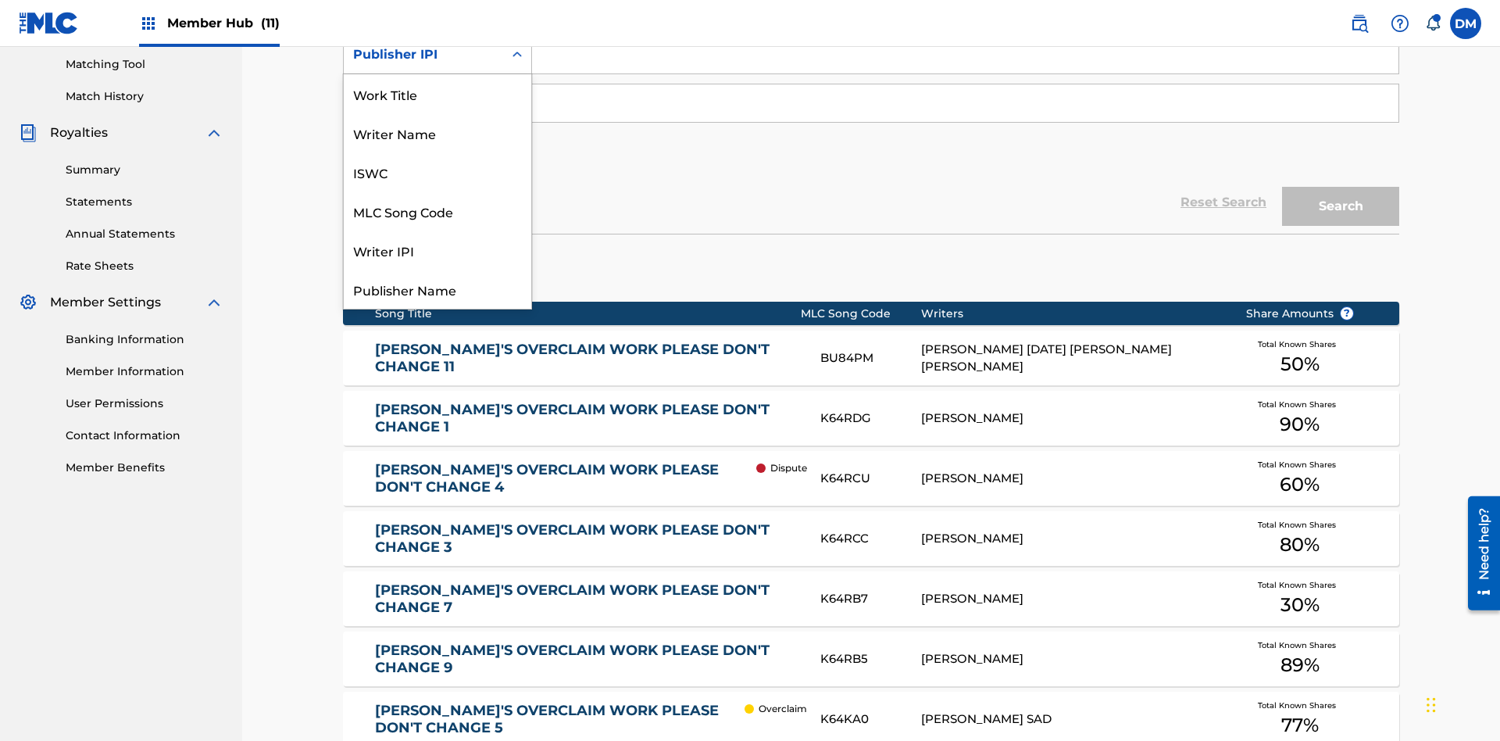
click at [438, 113] on div "Work Title" at bounding box center [438, 93] width 188 height 39
click at [424, 103] on div "MLC Publisher Number" at bounding box center [423, 103] width 141 height 19
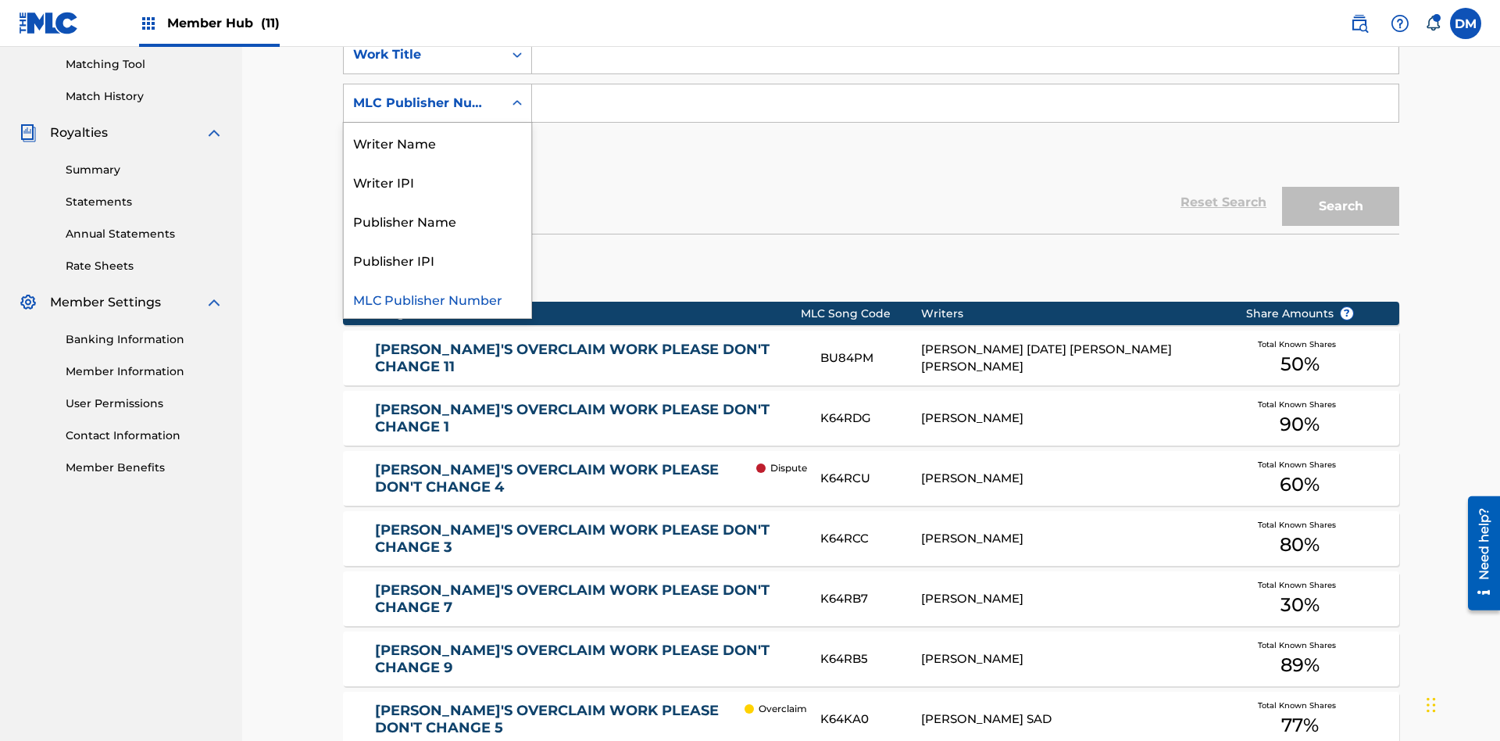
click at [438, 220] on div "Publisher Name" at bounding box center [438, 220] width 188 height 39
click at [438, 132] on button "Add Criteria" at bounding box center [437, 151] width 189 height 39
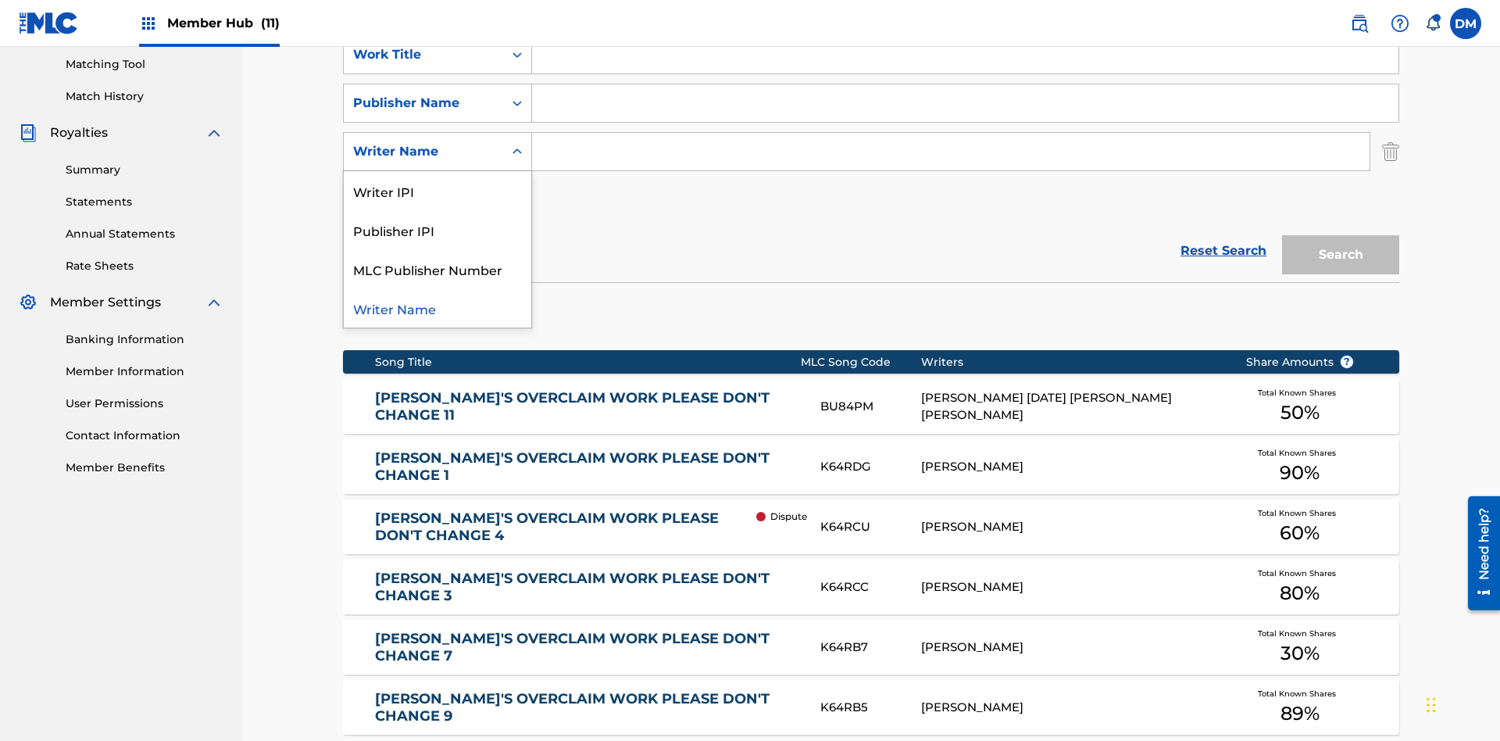
click at [438, 210] on div "Publisher IPI" at bounding box center [438, 229] width 188 height 39
click at [438, 180] on button "Add Criteria" at bounding box center [437, 199] width 189 height 39
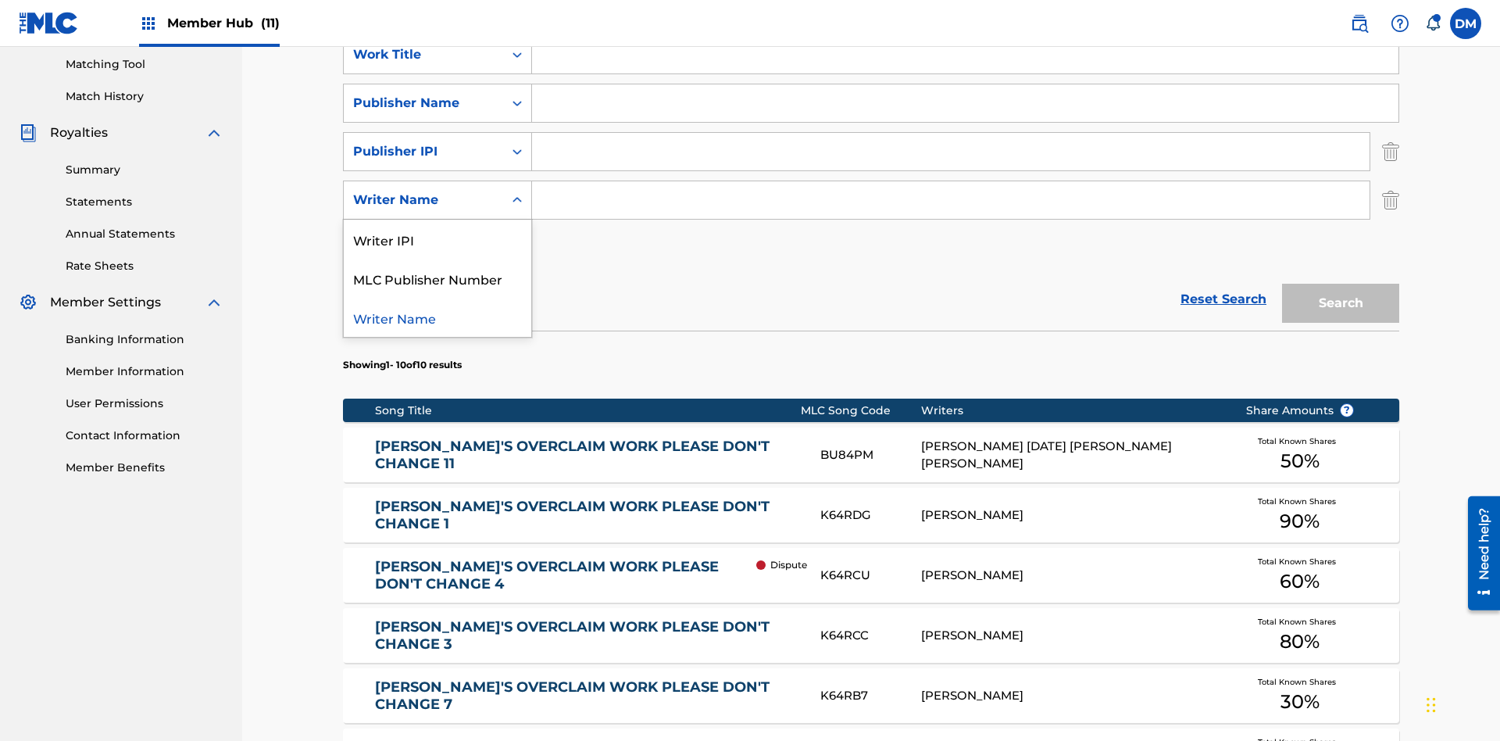
click at [438, 298] on div "Writer Name" at bounding box center [438, 317] width 188 height 39
click at [438, 229] on button "Add Criteria" at bounding box center [437, 248] width 189 height 39
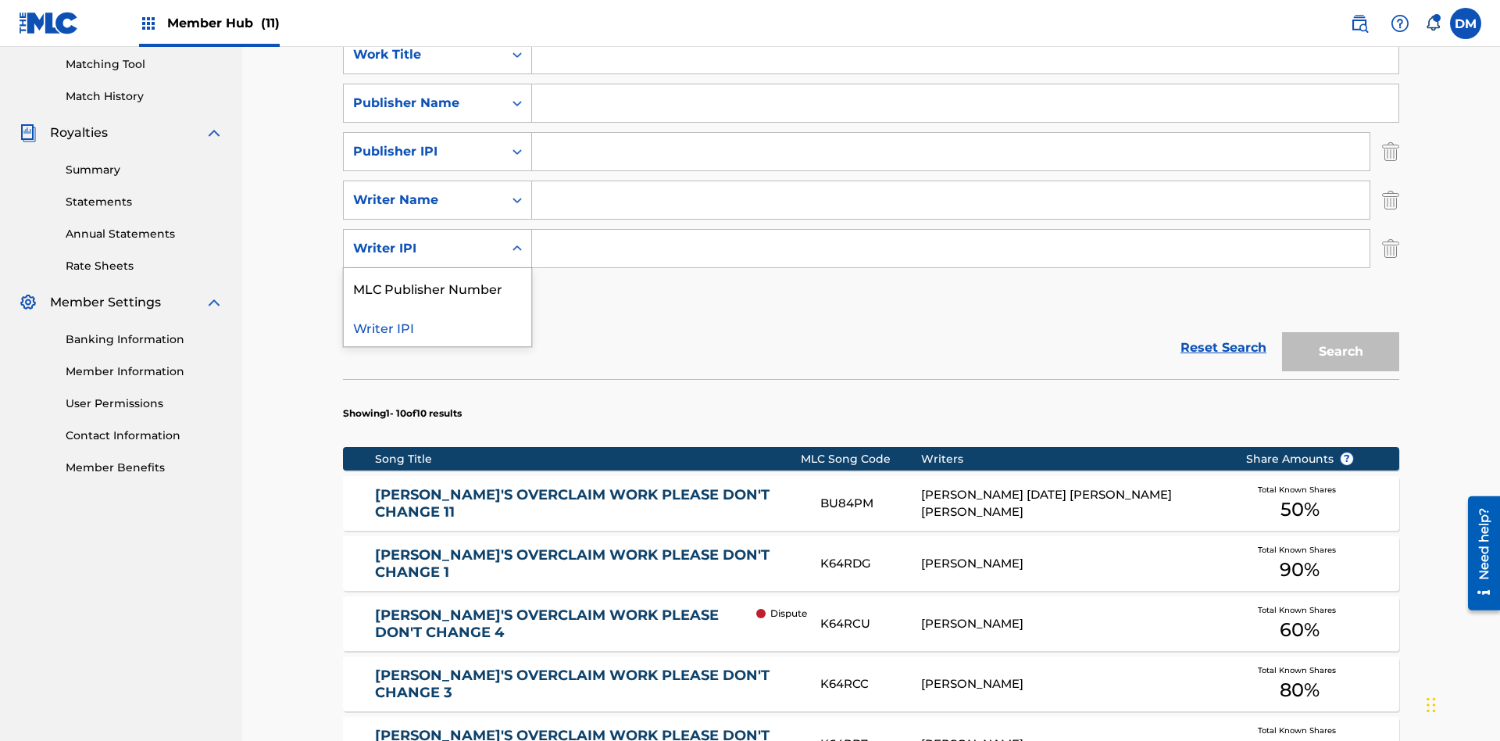
click at [438, 268] on div "MLC Publisher Number" at bounding box center [438, 287] width 188 height 39
click at [965, 73] on input "Search Form" at bounding box center [965, 55] width 867 height 38
type input "NON-OWNED WORK TO CLAIM"
click at [965, 113] on input "Search Form" at bounding box center [965, 103] width 867 height 38
type input "Xena Songwriter"
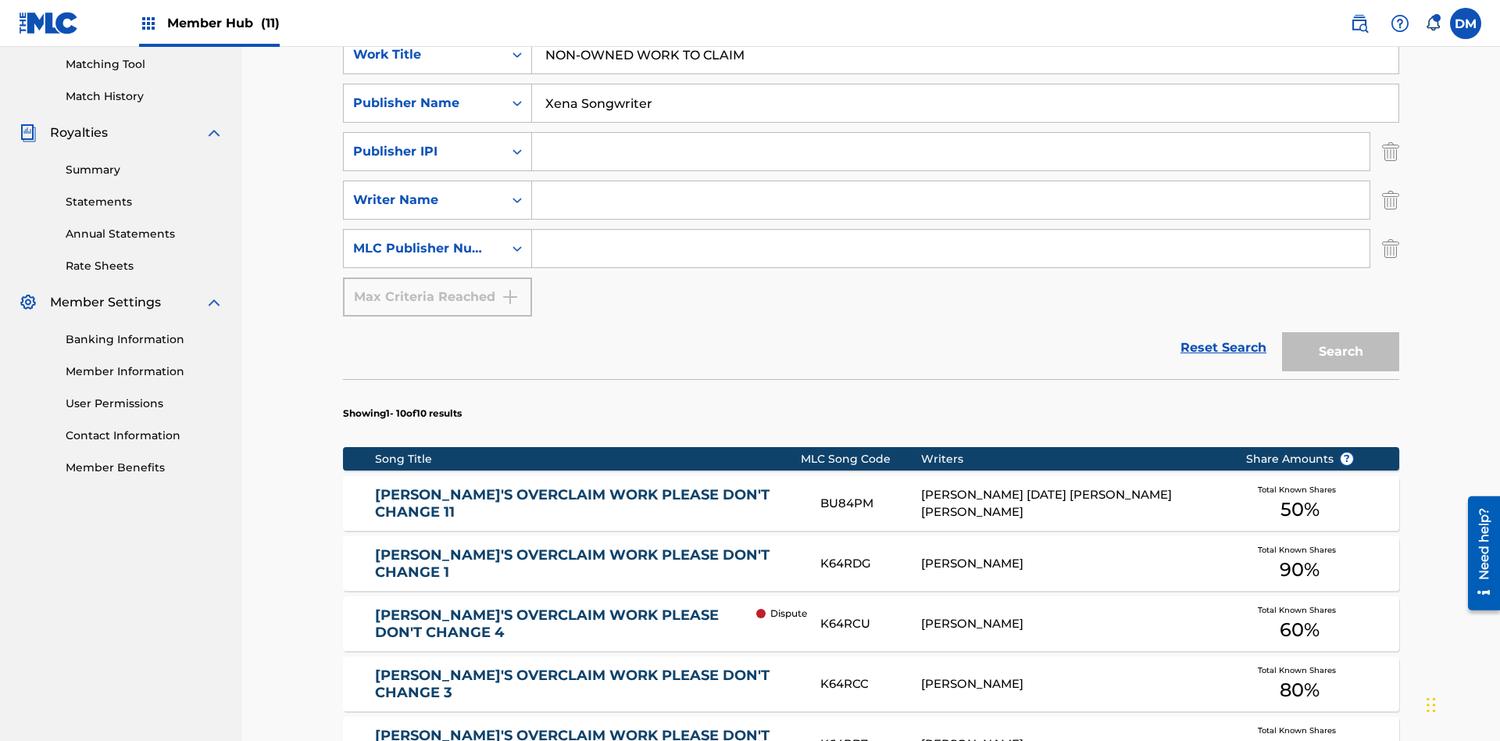
click at [951, 133] on input "Search Form" at bounding box center [951, 152] width 838 height 38
click at [951, 181] on input "Search Form" at bounding box center [951, 200] width 838 height 38
click at [951, 230] on input "Search Form" at bounding box center [951, 249] width 838 height 38
type input "P077WM"
click at [1341, 332] on button "Search" at bounding box center [1340, 351] width 117 height 39
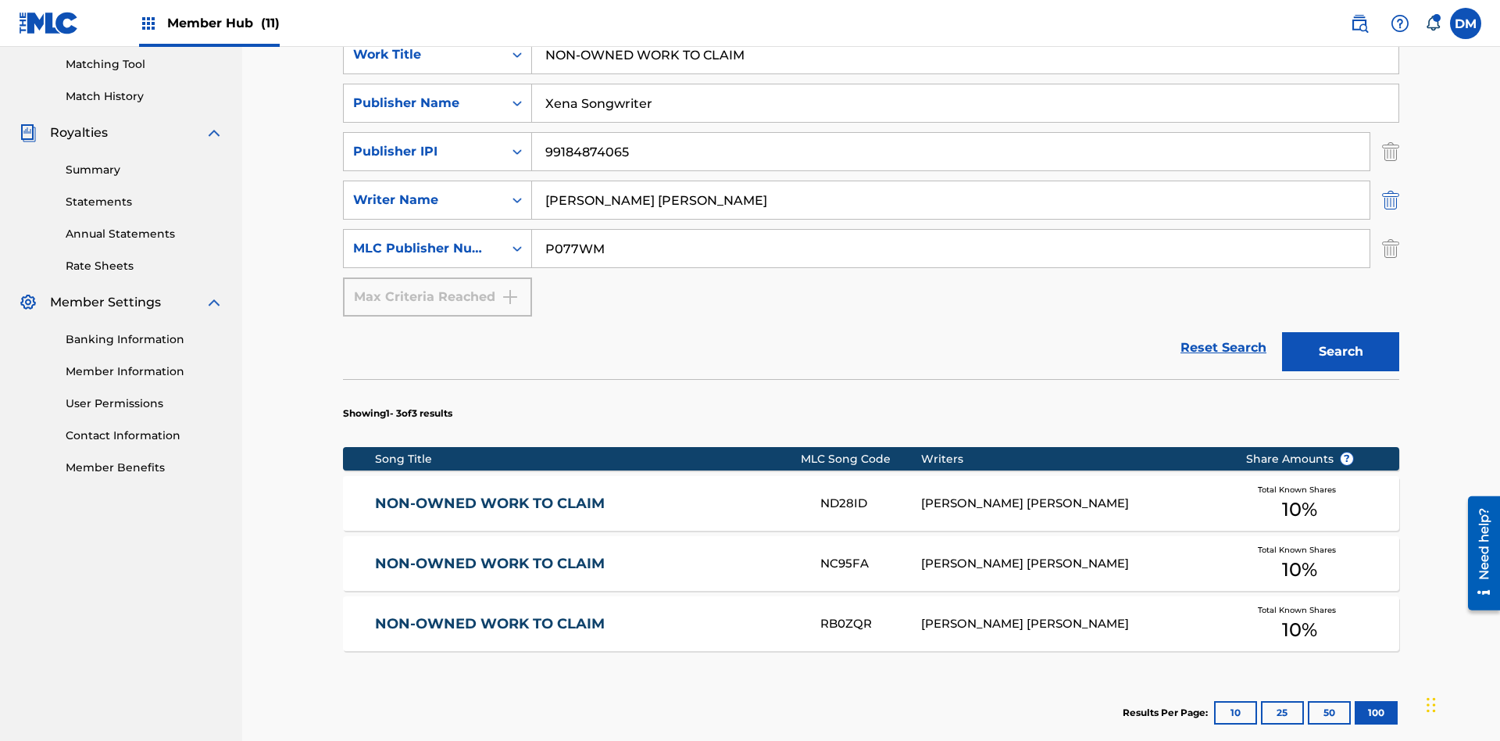
click at [1391, 132] on img "Search Form" at bounding box center [1390, 151] width 17 height 39
click at [1391, 180] on img "Search Form" at bounding box center [1390, 199] width 17 height 39
click at [965, 73] on input "NON-OWNED WORK TO CLAIM" at bounding box center [965, 55] width 867 height 38
click at [965, 113] on input "Xena Songwriter" at bounding box center [965, 103] width 867 height 38
click at [951, 230] on input "P077WM" at bounding box center [951, 249] width 838 height 38
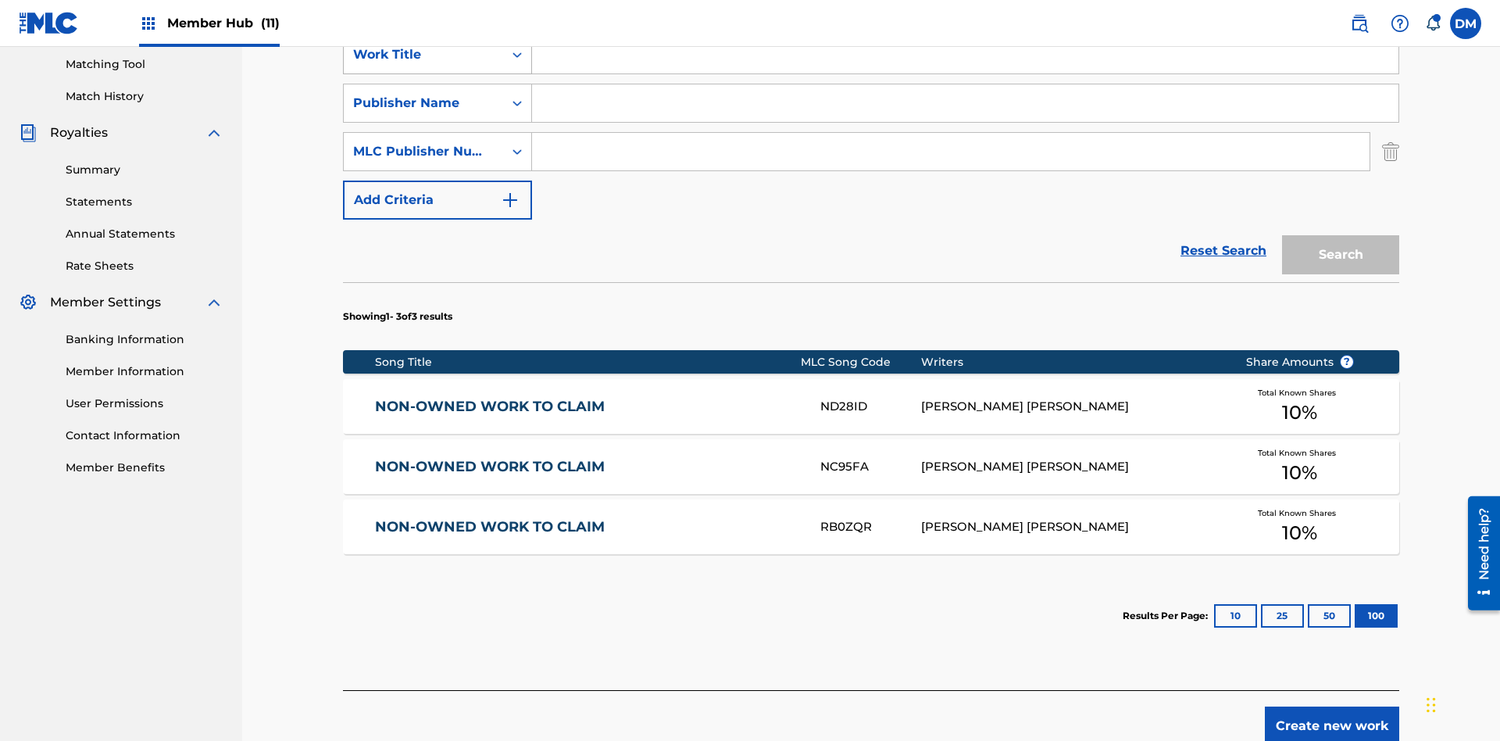
click at [424, 64] on div "Work Title" at bounding box center [423, 54] width 141 height 19
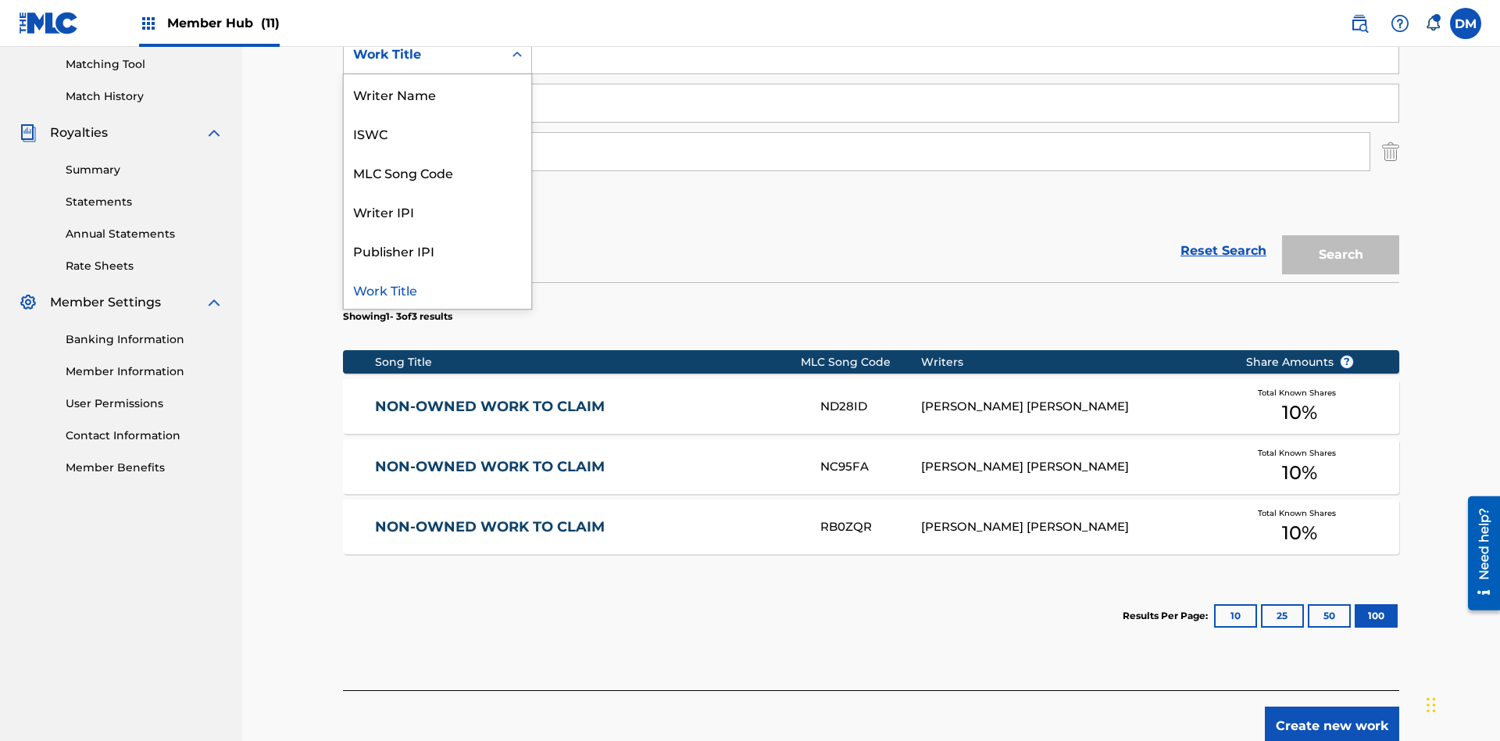
click at [438, 152] on div "ISWC" at bounding box center [438, 132] width 188 height 39
click at [424, 103] on div "Publisher Name" at bounding box center [423, 103] width 141 height 19
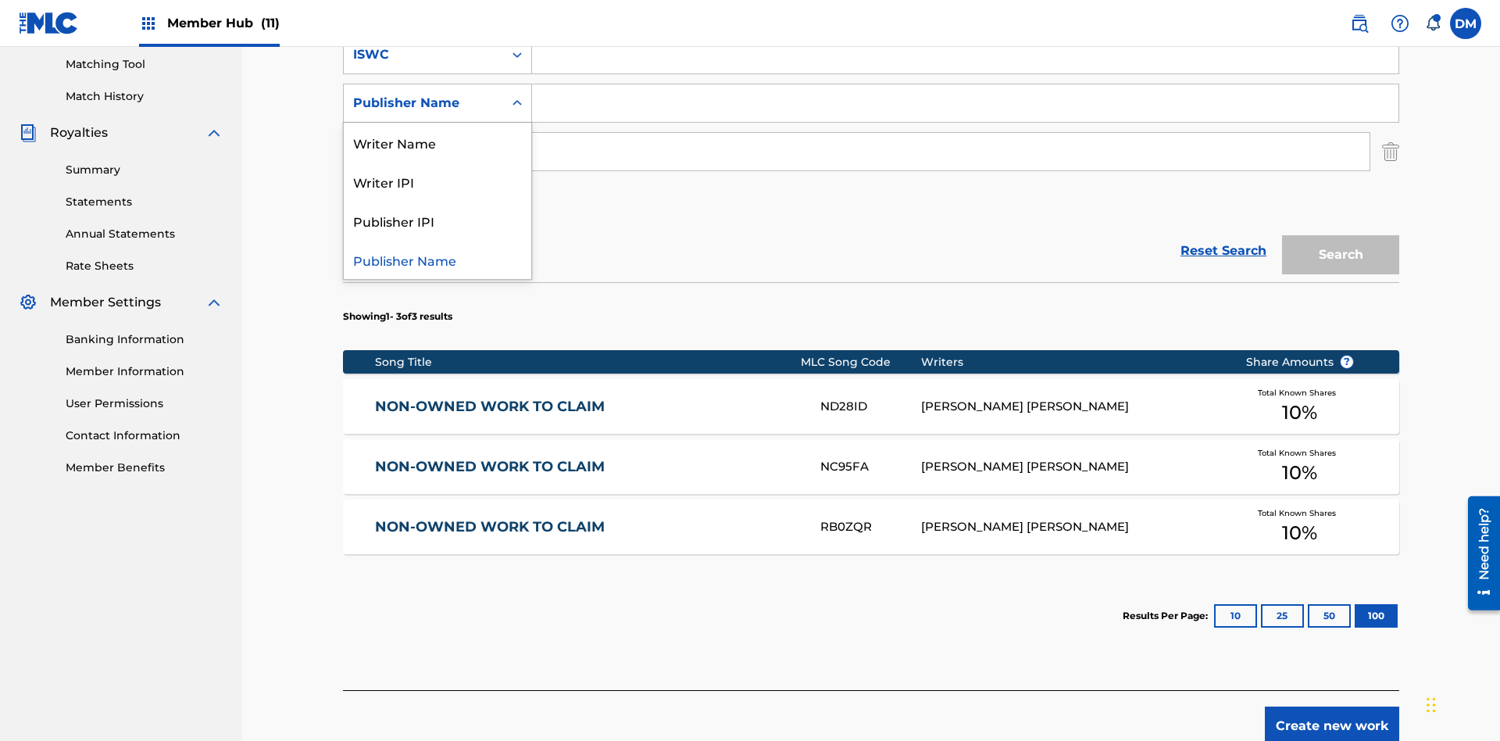
click at [438, 181] on div "Writer IPI" at bounding box center [438, 181] width 188 height 39
click at [424, 142] on div "MLC Publisher Number" at bounding box center [423, 151] width 141 height 19
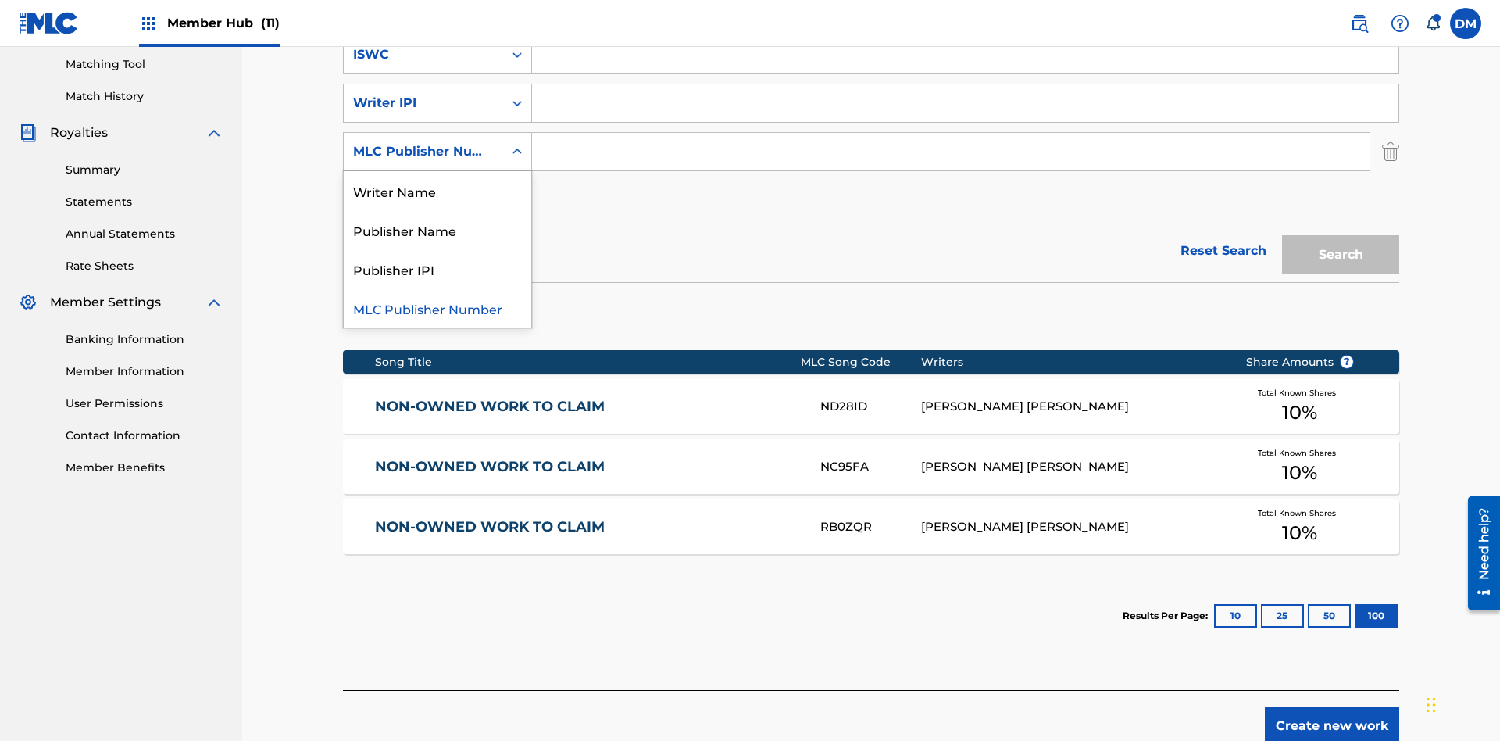
click at [438, 249] on div "Publisher IPI" at bounding box center [438, 268] width 188 height 39
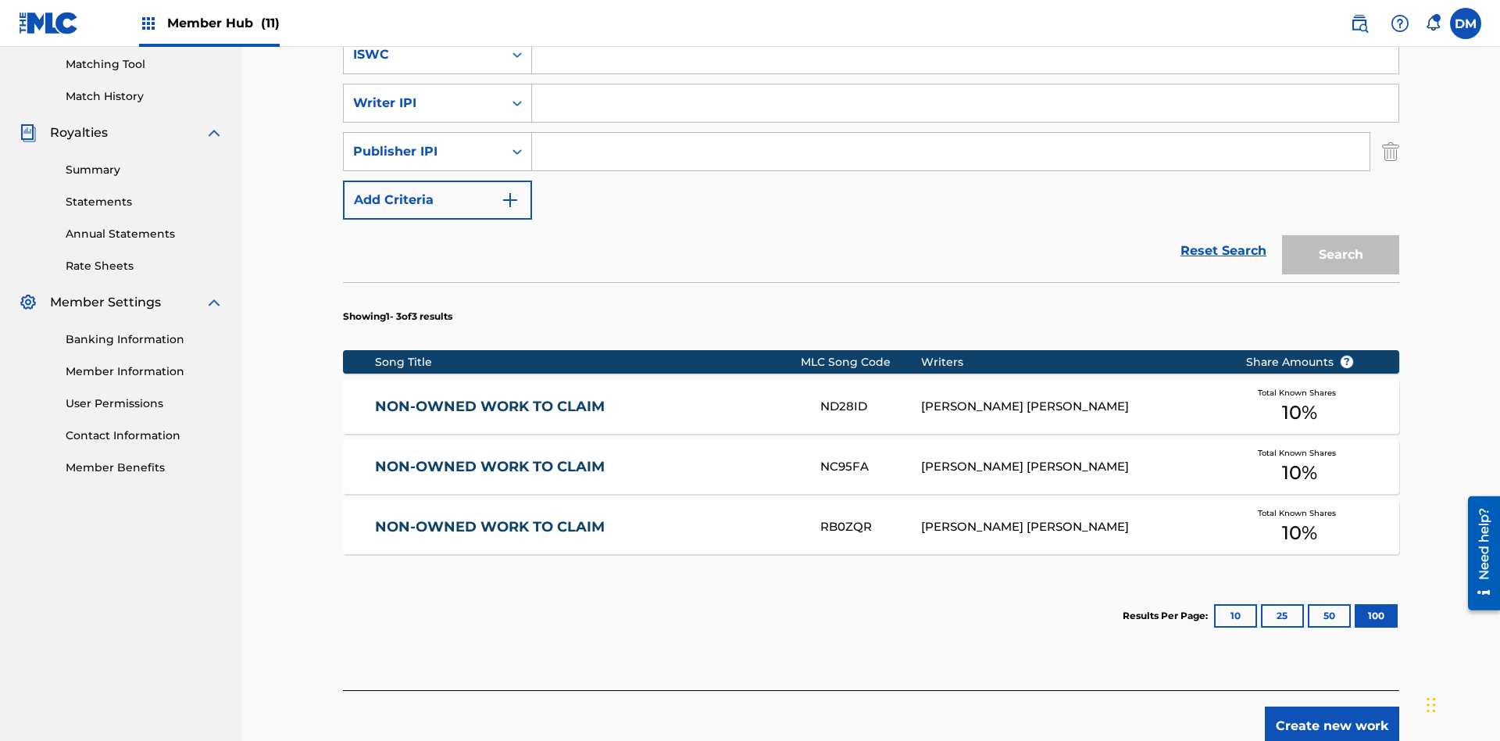
click at [965, 73] on input "Search Form" at bounding box center [965, 55] width 867 height 38
type input "T9645292484"
click at [965, 113] on input "Search Form" at bounding box center [965, 103] width 867 height 38
type input "00369275519"
click at [951, 133] on input "Search Form" at bounding box center [951, 152] width 838 height 38
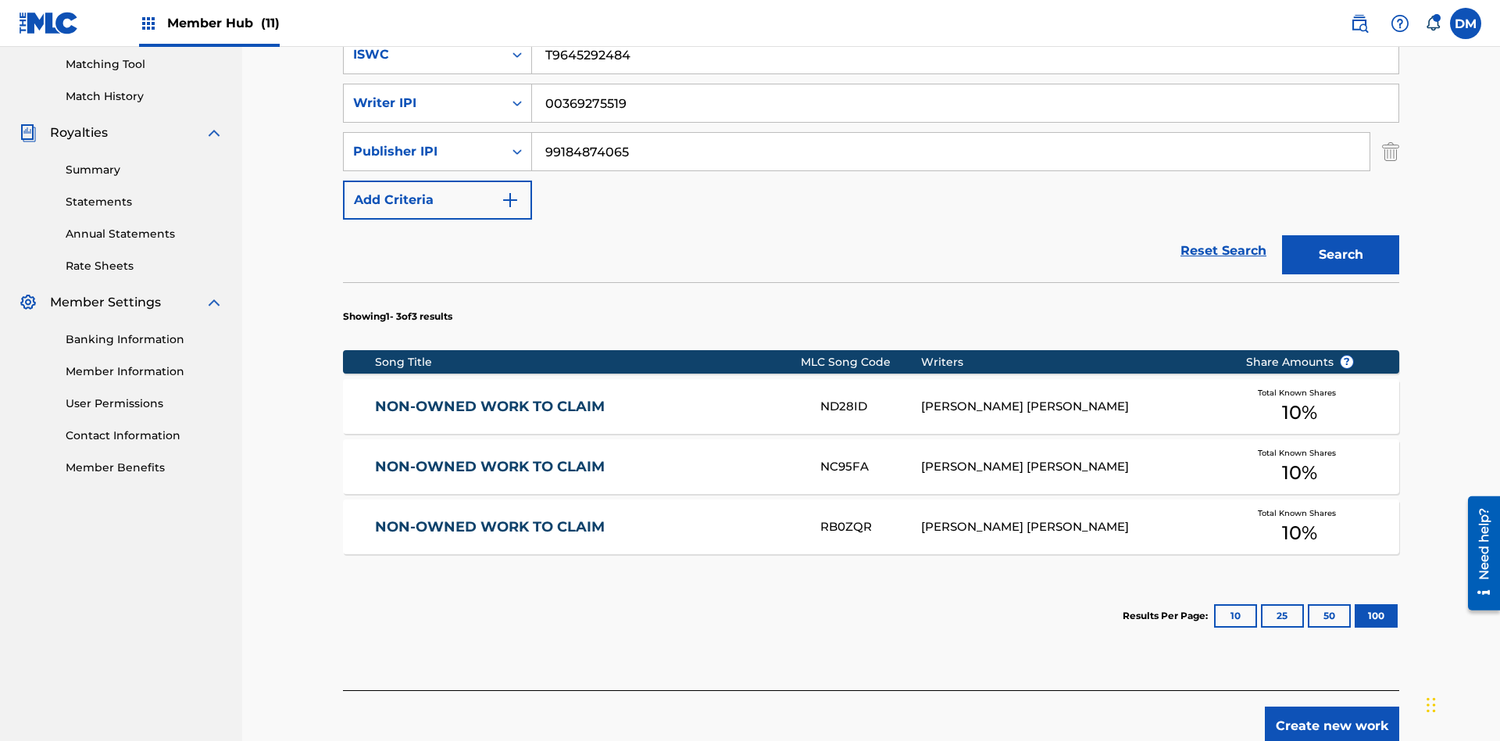
type input "99184874065"
click at [1341, 235] on button "Search" at bounding box center [1340, 254] width 117 height 39
click at [965, 73] on input "T9645292484" at bounding box center [965, 55] width 867 height 38
